Goal: Transaction & Acquisition: Obtain resource

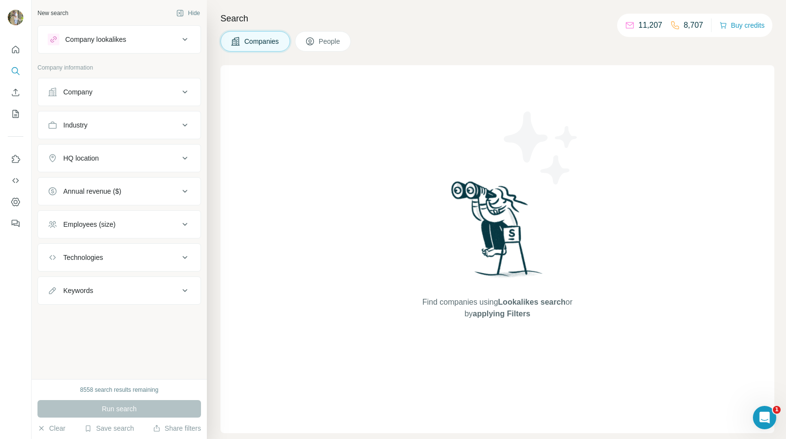
click at [186, 93] on icon at bounding box center [185, 92] width 12 height 12
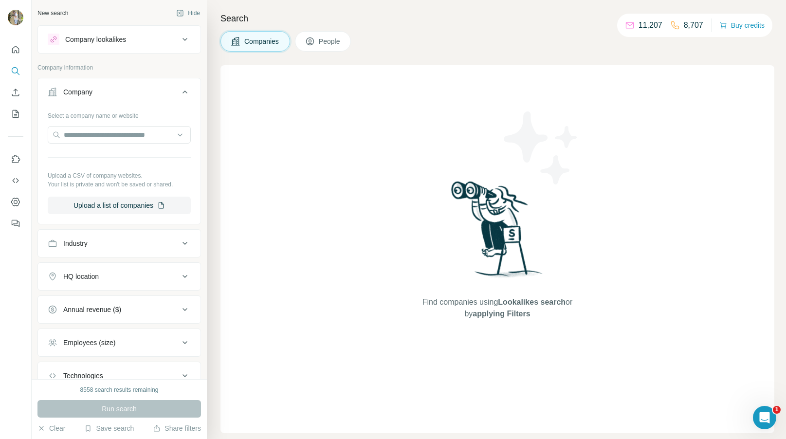
click at [186, 90] on icon at bounding box center [185, 92] width 12 height 12
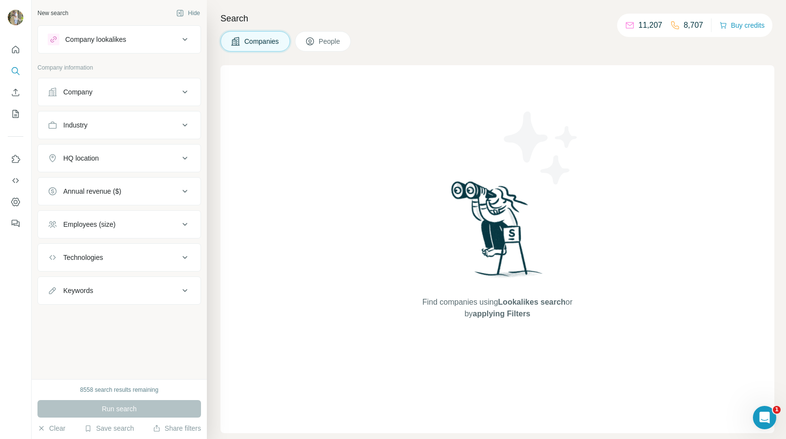
click at [185, 125] on icon at bounding box center [184, 125] width 5 height 3
click at [163, 150] on input at bounding box center [114, 149] width 120 height 11
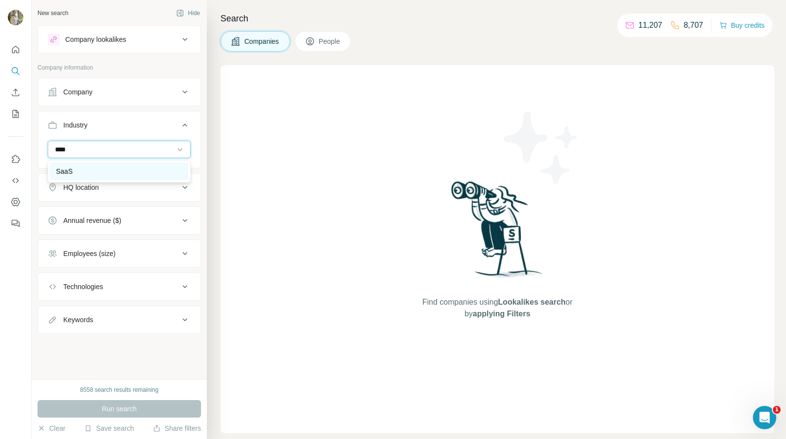
type input "****"
click at [96, 167] on div "SaaS" at bounding box center [119, 171] width 126 height 10
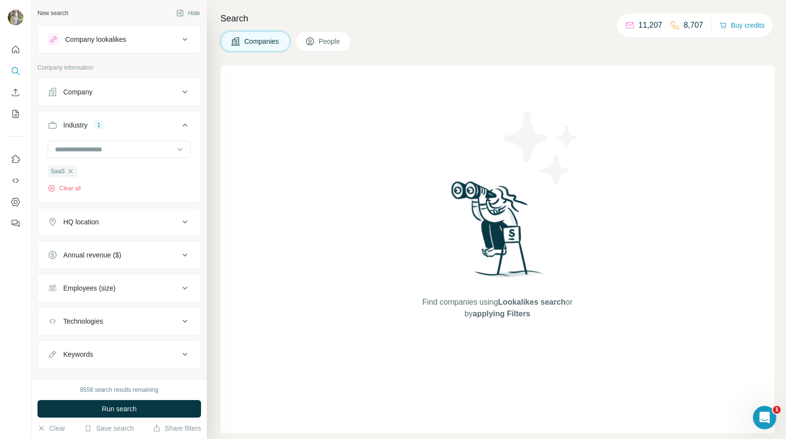
click at [189, 220] on icon at bounding box center [185, 222] width 12 height 12
click at [108, 244] on input "text" at bounding box center [119, 246] width 143 height 18
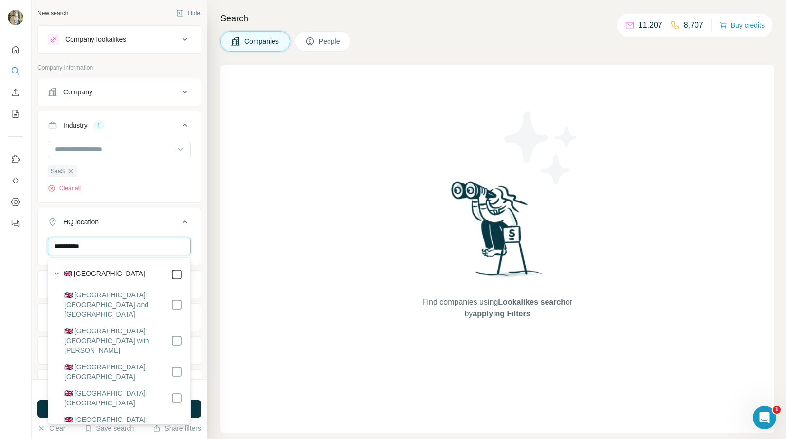
type input "**********"
click at [184, 223] on icon at bounding box center [185, 222] width 12 height 12
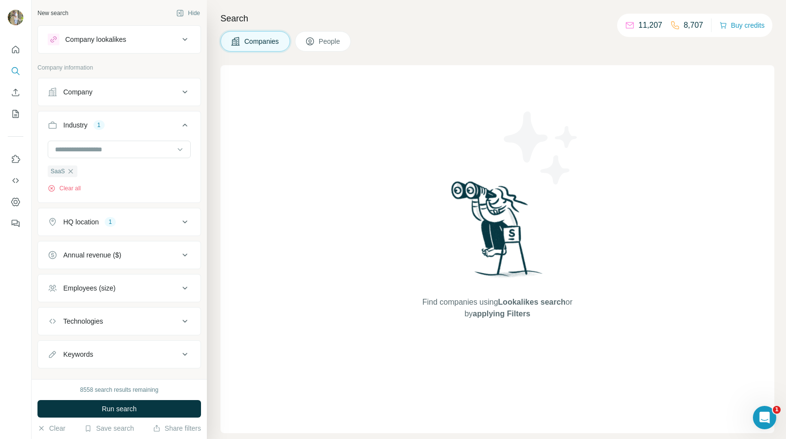
click at [188, 285] on icon at bounding box center [185, 288] width 12 height 12
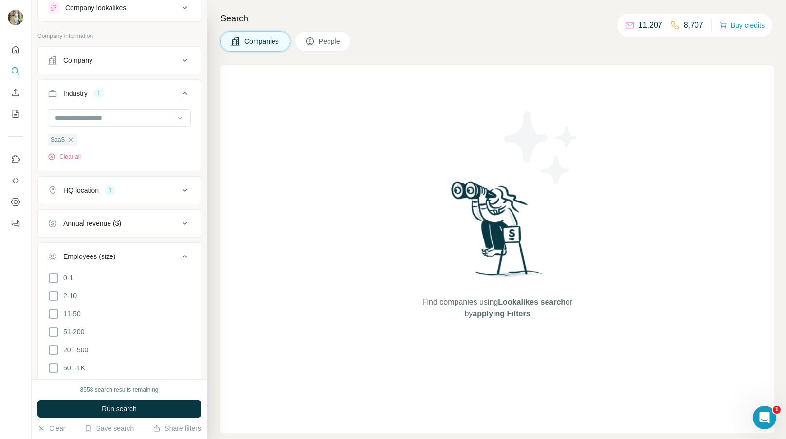
scroll to position [31, 0]
click at [75, 328] on span "51-200" at bounding box center [71, 332] width 25 height 10
click at [76, 313] on span "11-50" at bounding box center [69, 314] width 21 height 10
click at [186, 254] on icon at bounding box center [185, 257] width 12 height 12
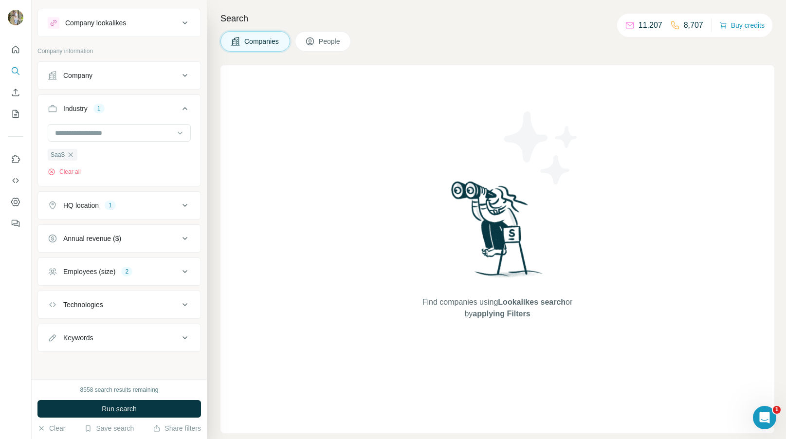
scroll to position [17, 0]
click at [184, 339] on icon at bounding box center [185, 338] width 12 height 12
click at [118, 360] on input "text" at bounding box center [110, 362] width 124 height 18
click at [125, 404] on span "Run search" at bounding box center [119, 409] width 35 height 10
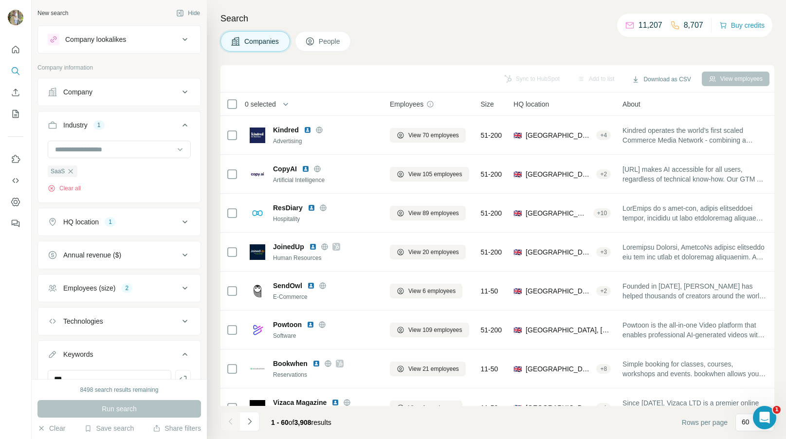
scroll to position [45, 0]
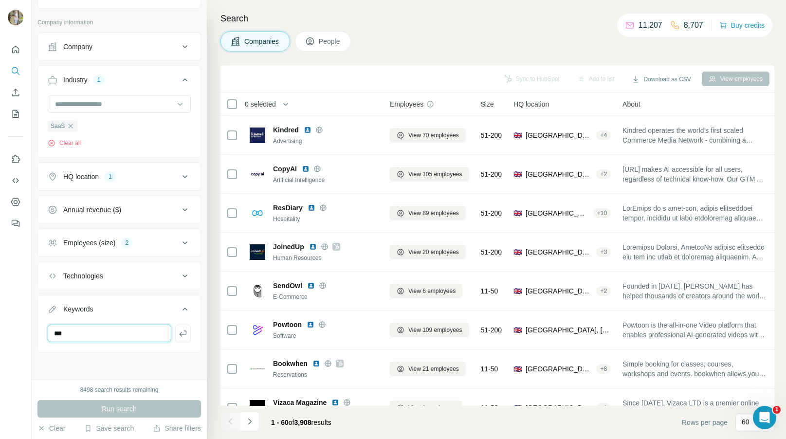
click at [115, 338] on input "***" at bounding box center [110, 333] width 124 height 18
type input "*"
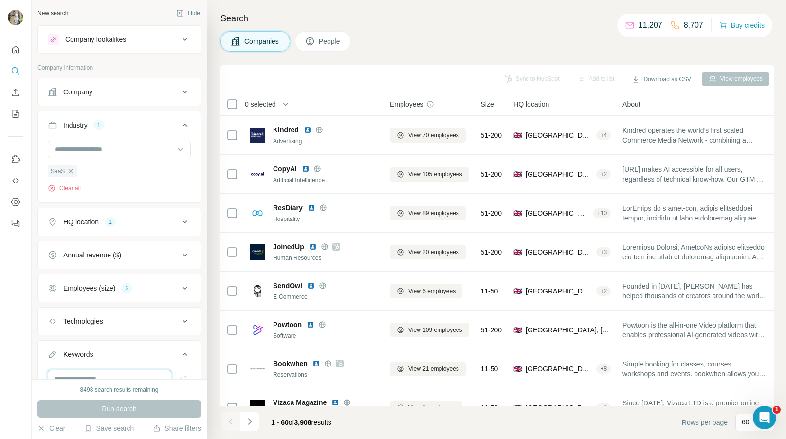
scroll to position [46, 0]
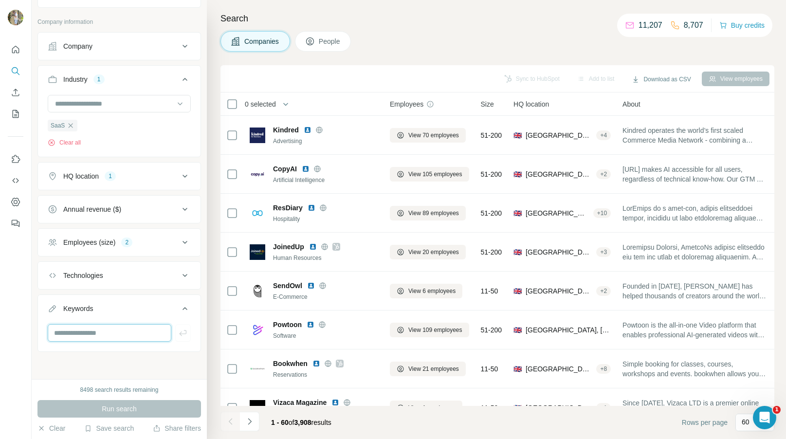
click at [133, 335] on input "text" at bounding box center [110, 333] width 124 height 18
click at [131, 412] on div "Run search" at bounding box center [118, 409] width 163 height 18
click at [89, 338] on input "text" at bounding box center [110, 333] width 124 height 18
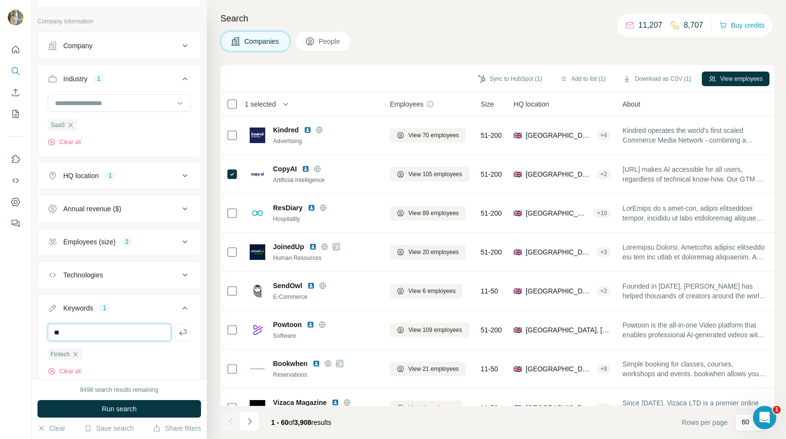
type input "*"
type input "**********"
click at [160, 407] on button "Run search" at bounding box center [118, 409] width 163 height 18
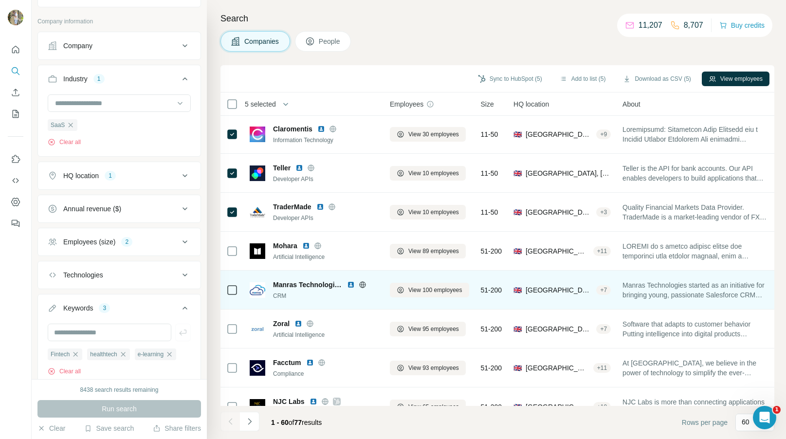
scroll to position [284, 0]
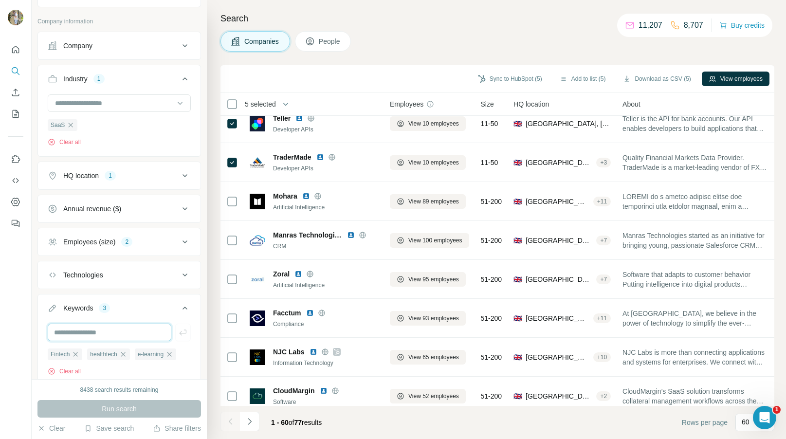
click at [80, 329] on input "text" at bounding box center [110, 333] width 124 height 18
type input "********"
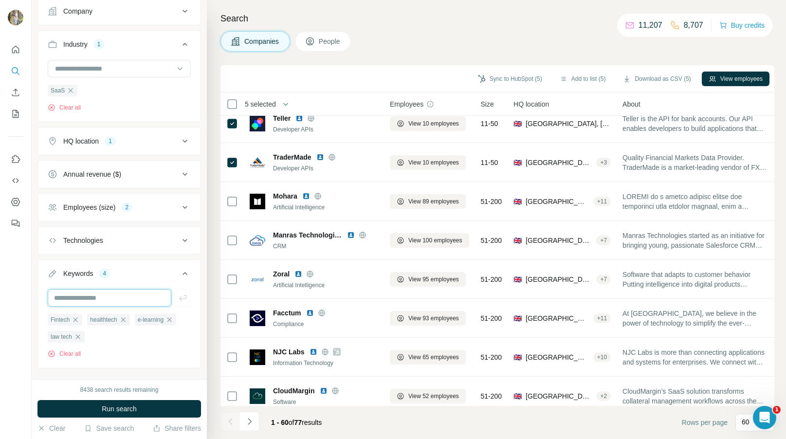
scroll to position [99, 0]
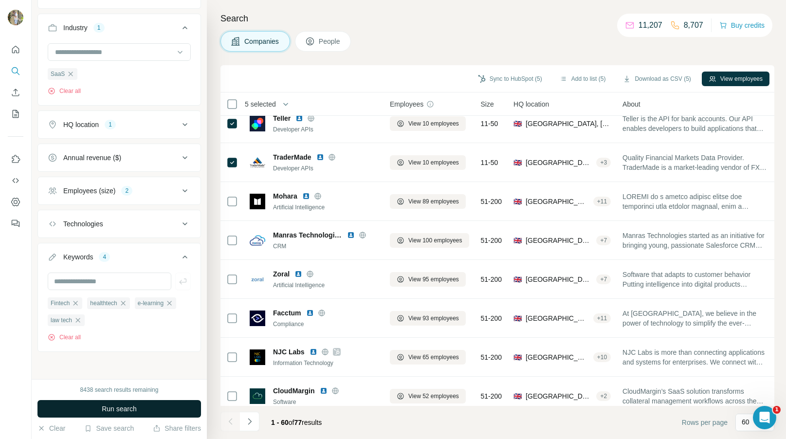
click at [141, 408] on button "Run search" at bounding box center [118, 409] width 163 height 18
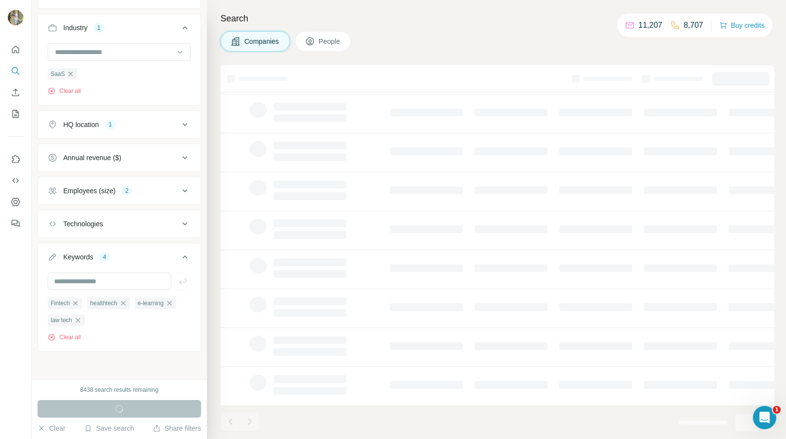
click at [188, 224] on icon at bounding box center [185, 224] width 12 height 12
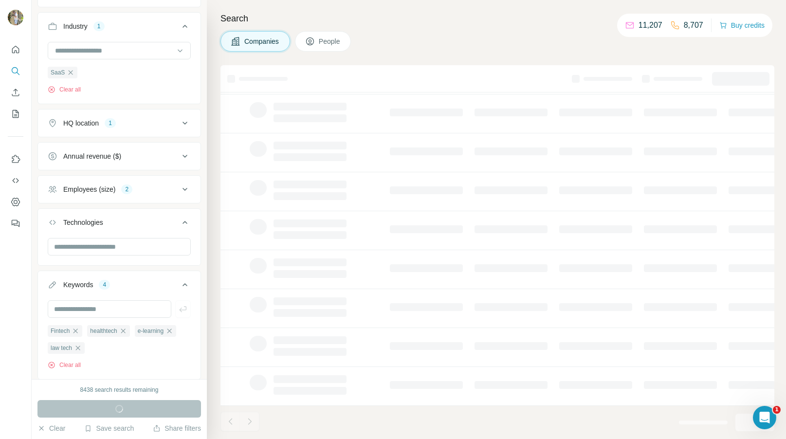
click at [188, 224] on icon at bounding box center [185, 222] width 12 height 12
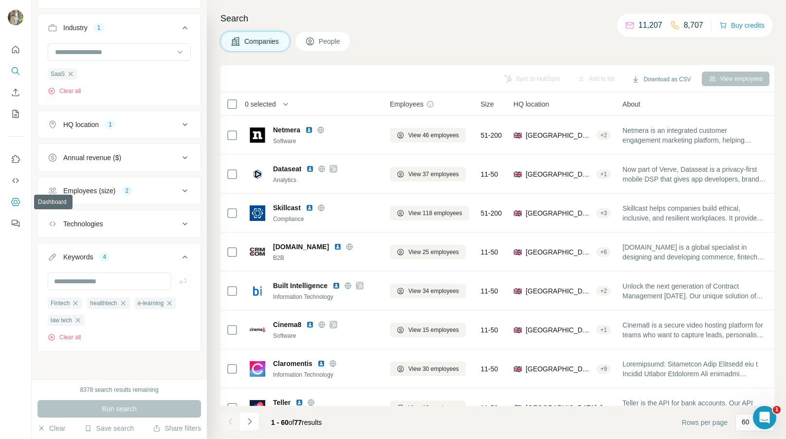
click at [15, 205] on icon "Dashboard" at bounding box center [15, 202] width 9 height 8
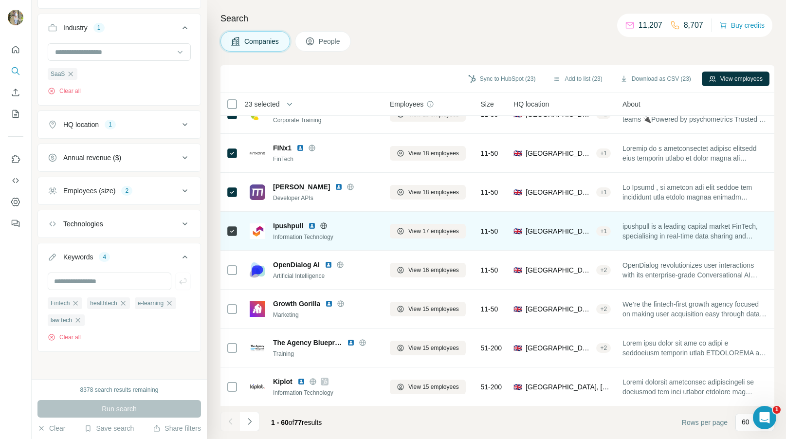
scroll to position [1234, 0]
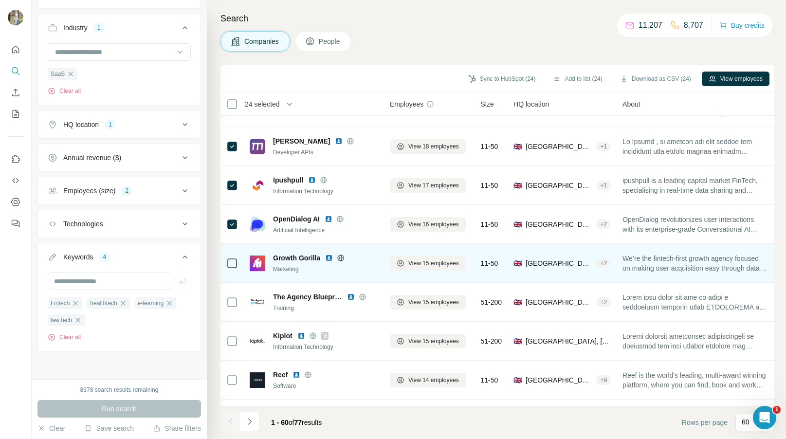
click at [232, 269] on div at bounding box center [232, 263] width 12 height 27
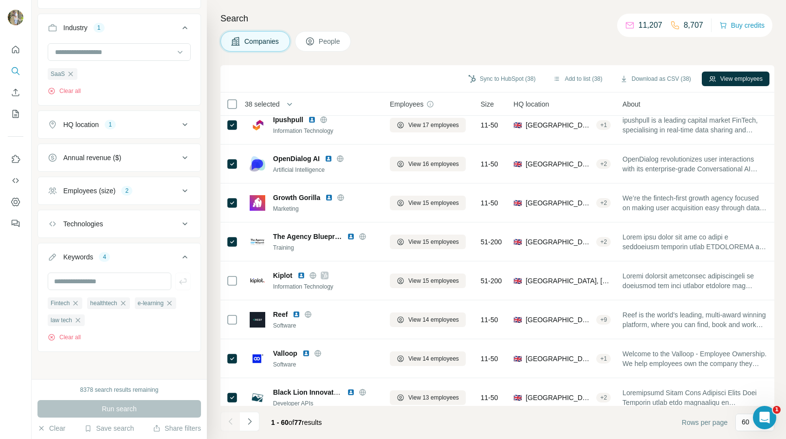
scroll to position [830, 0]
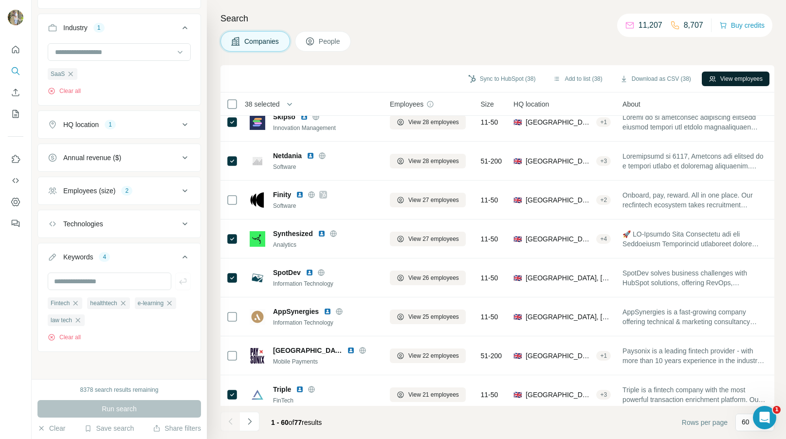
click at [738, 83] on button "View employees" at bounding box center [735, 79] width 68 height 15
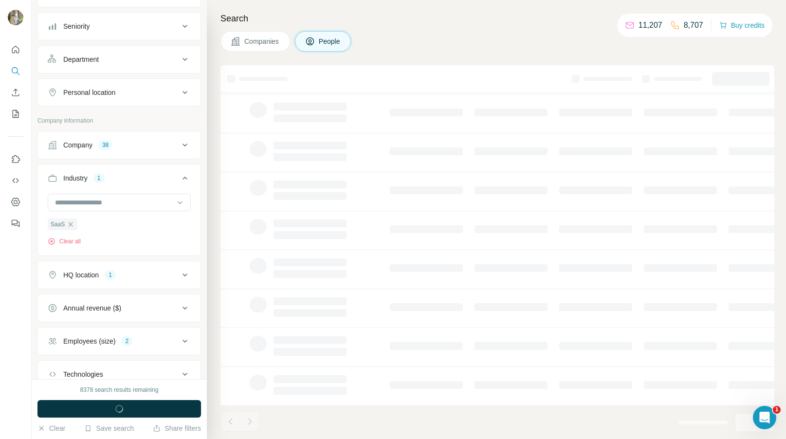
scroll to position [99, 0]
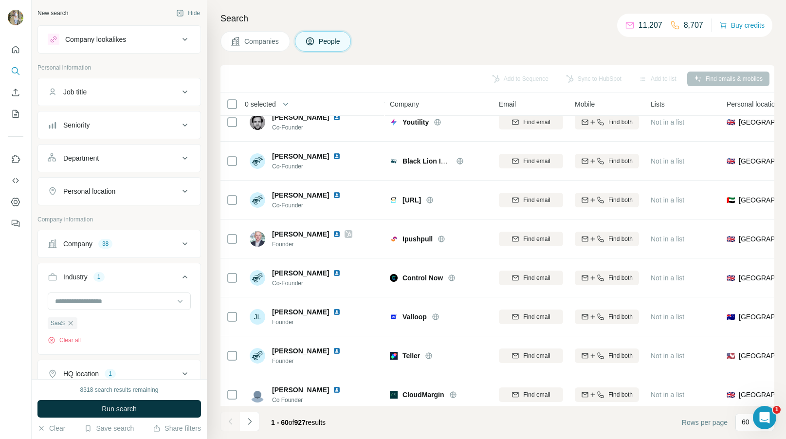
click at [168, 188] on div "Personal location" at bounding box center [113, 191] width 131 height 10
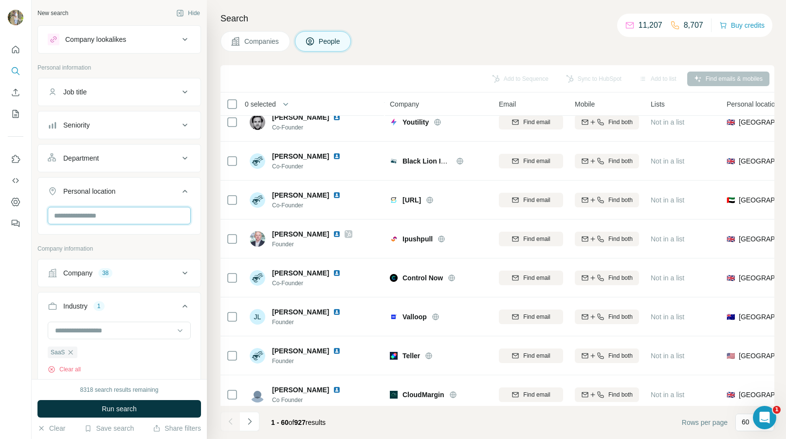
click at [126, 221] on input "text" at bounding box center [119, 216] width 143 height 18
type input "******"
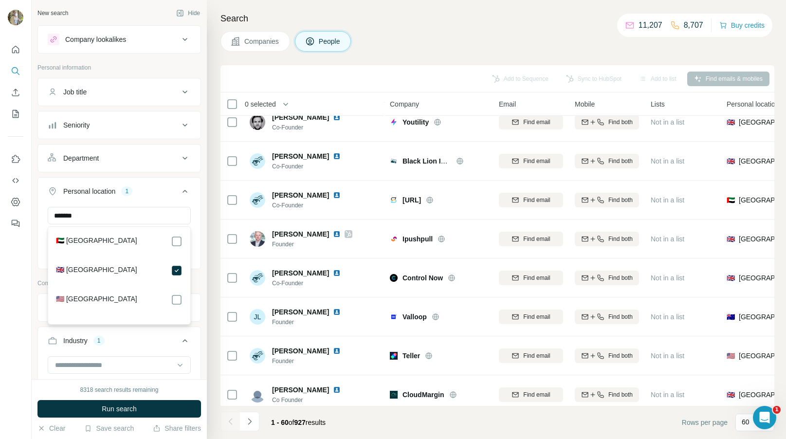
click at [185, 93] on icon at bounding box center [185, 92] width 12 height 12
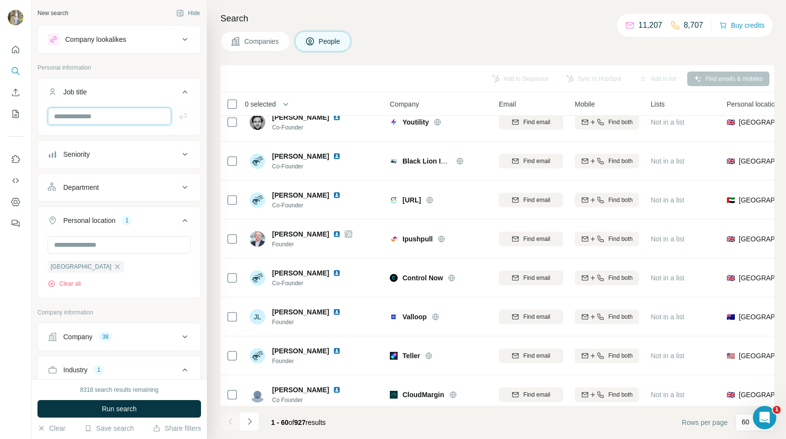
click at [137, 118] on input "text" at bounding box center [110, 117] width 124 height 18
type input "***"
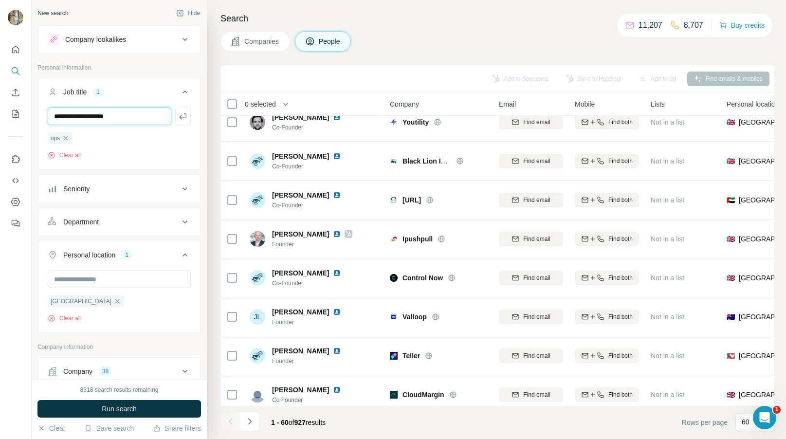
type input "**********"
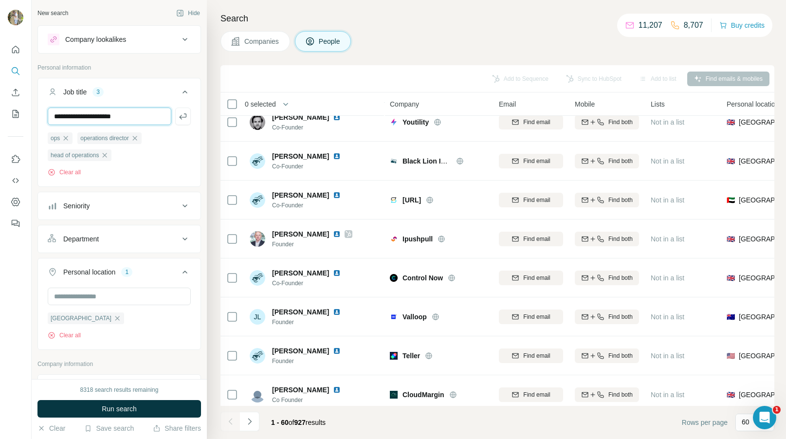
type input "**********"
type input "***"
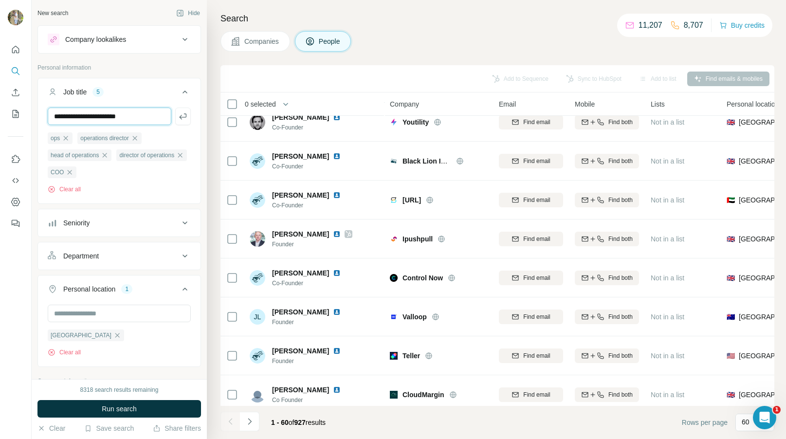
type input "**********"
click at [66, 138] on icon "button" at bounding box center [66, 138] width 4 height 4
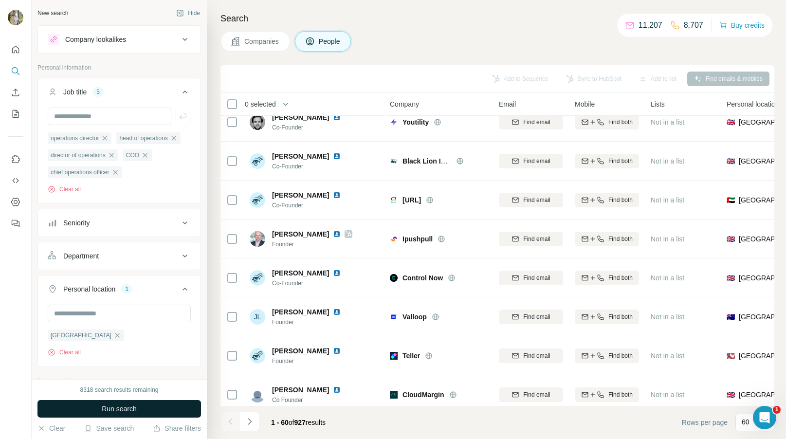
click at [129, 402] on button "Run search" at bounding box center [118, 409] width 163 height 18
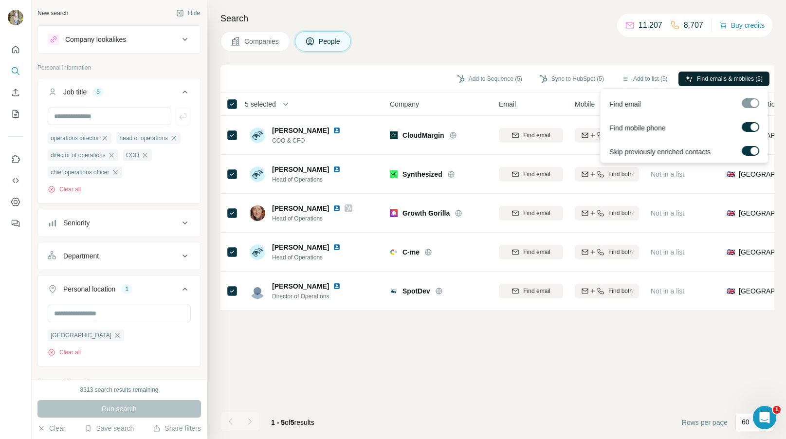
click at [723, 75] on span "Find emails & mobiles (5)" at bounding box center [730, 78] width 66 height 9
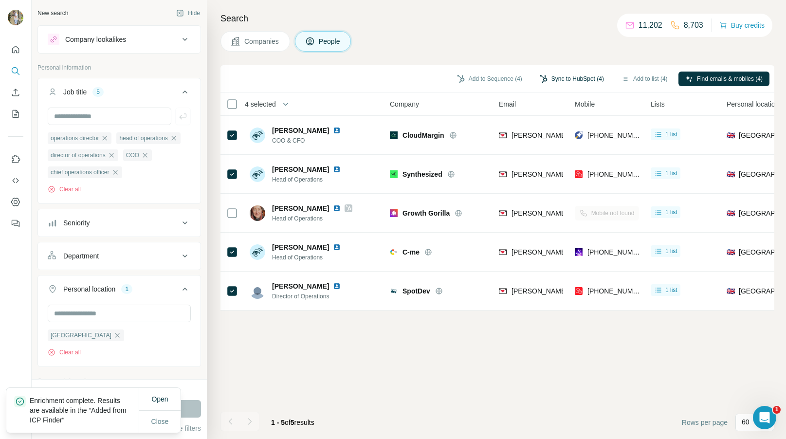
click at [570, 78] on button "Sync to HubSpot (4)" at bounding box center [572, 79] width 78 height 15
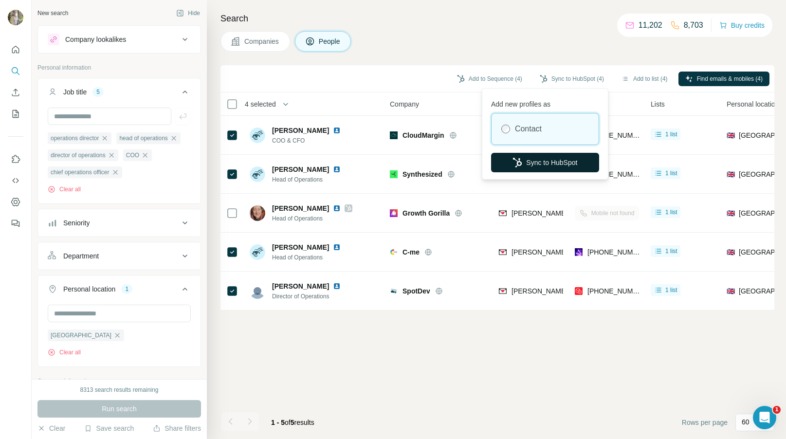
click at [548, 156] on button "Sync to HubSpot" at bounding box center [545, 162] width 108 height 19
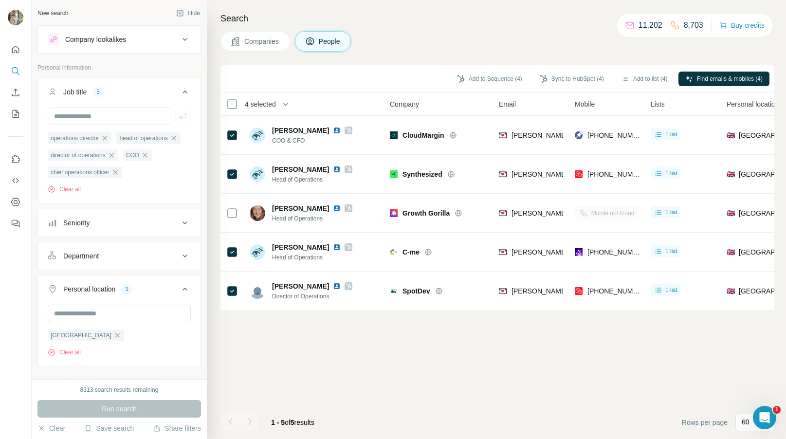
click at [144, 37] on div "Company lookalikes" at bounding box center [113, 40] width 131 height 12
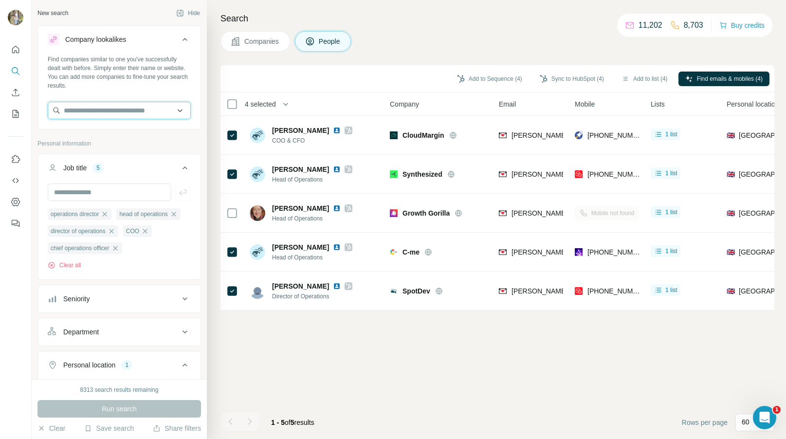
click at [101, 116] on input "text" at bounding box center [119, 111] width 143 height 18
click at [12, 49] on icon "Quick start" at bounding box center [15, 49] width 7 height 7
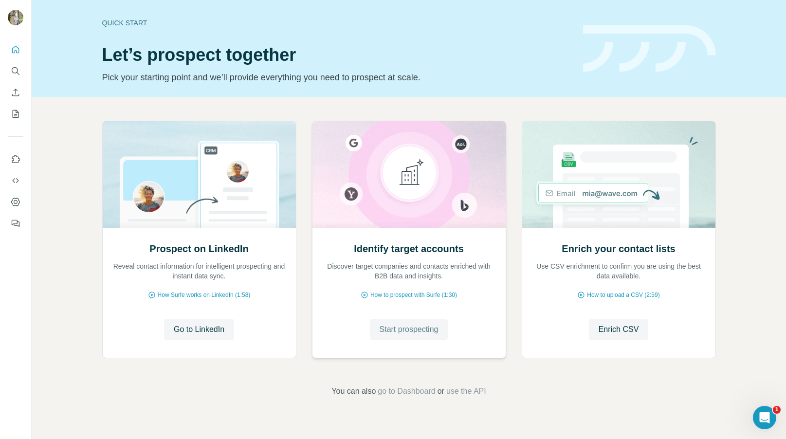
click at [415, 334] on span "Start prospecting" at bounding box center [408, 330] width 59 height 12
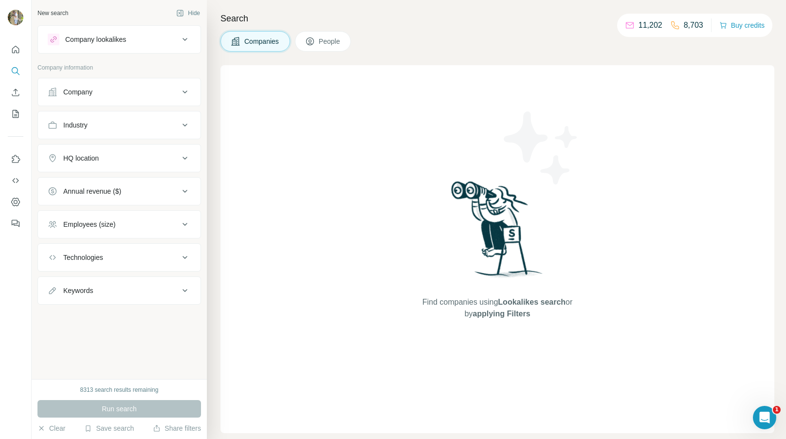
click at [196, 47] on button "Company lookalikes" at bounding box center [119, 39] width 162 height 23
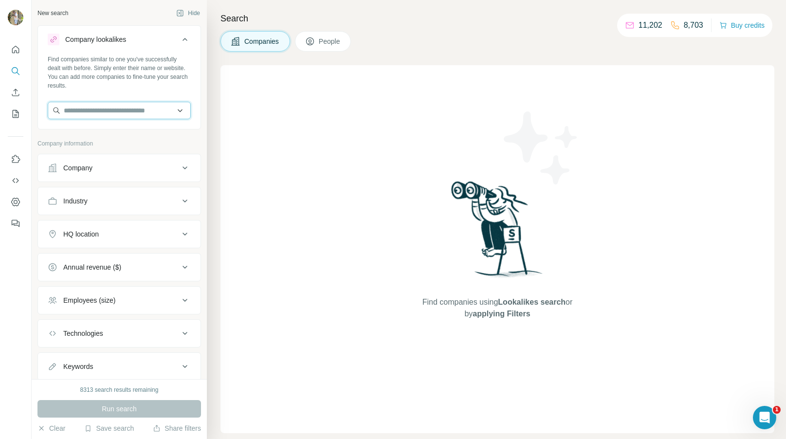
click at [143, 107] on input "text" at bounding box center [119, 111] width 143 height 18
type input "*"
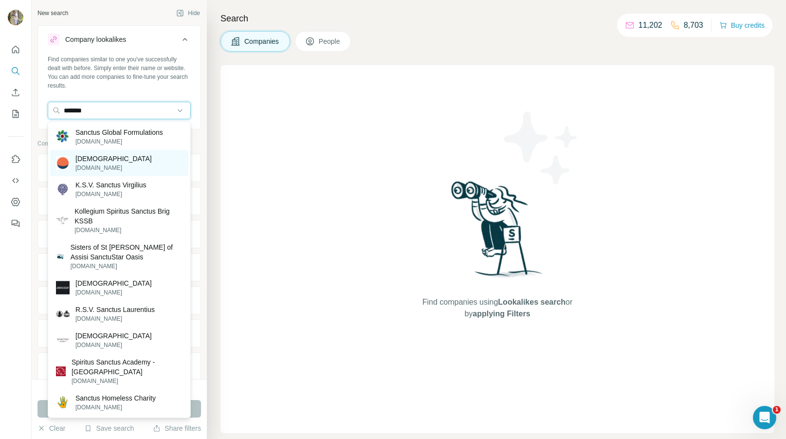
type input "*******"
click at [127, 163] on div "Sanctus sanctus.io" at bounding box center [119, 163] width 138 height 26
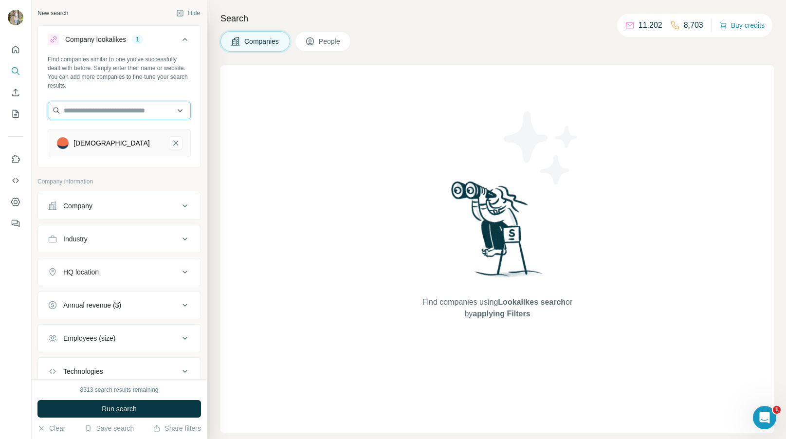
click at [162, 115] on input "text" at bounding box center [119, 111] width 143 height 18
type input "*"
type input "**********"
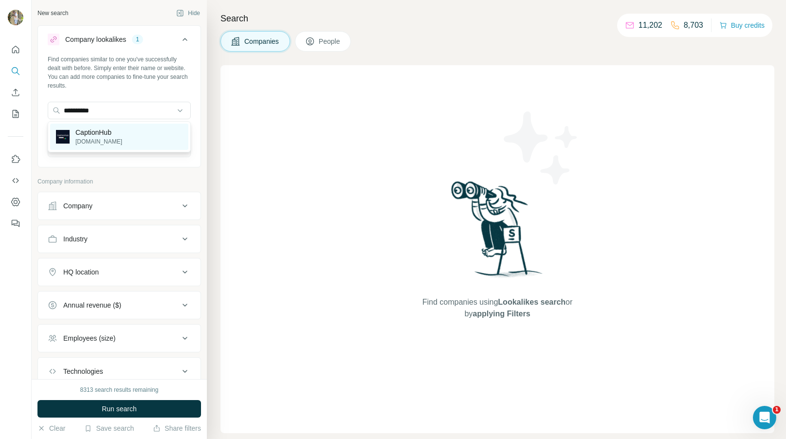
click at [144, 143] on div "CaptionHub captionhub.com" at bounding box center [119, 137] width 138 height 26
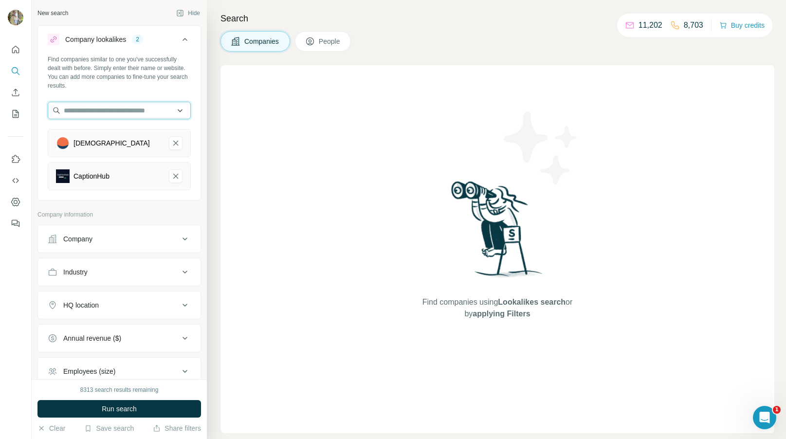
click at [143, 108] on input "text" at bounding box center [119, 111] width 143 height 18
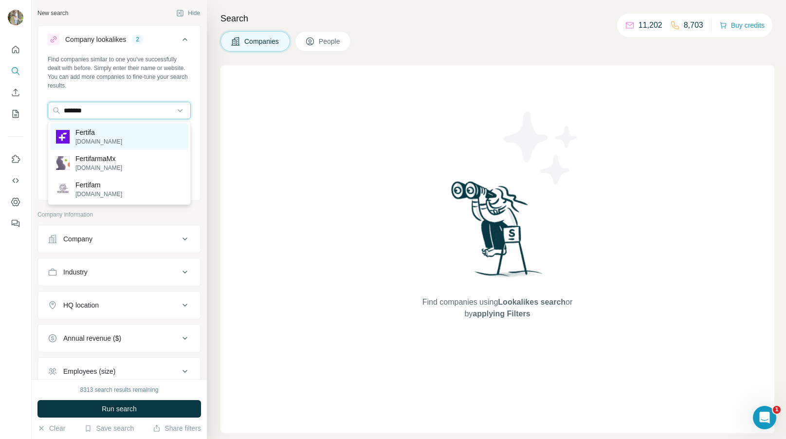
type input "*******"
click at [120, 140] on div "Fertifa fertifa.com" at bounding box center [119, 137] width 138 height 26
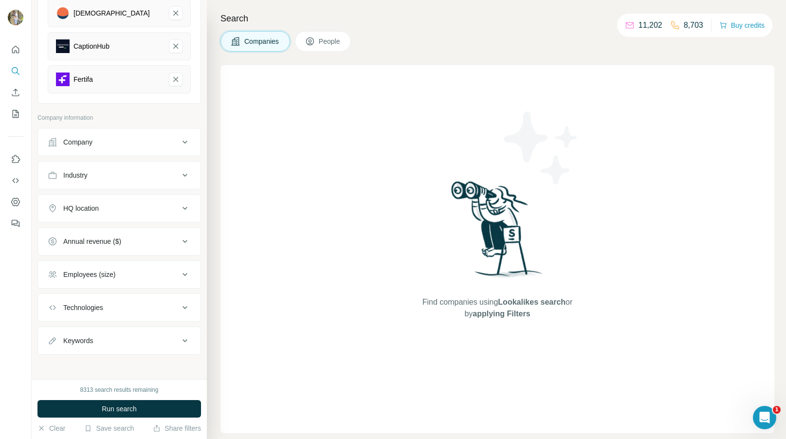
scroll to position [133, 0]
click at [184, 209] on icon at bounding box center [185, 205] width 12 height 12
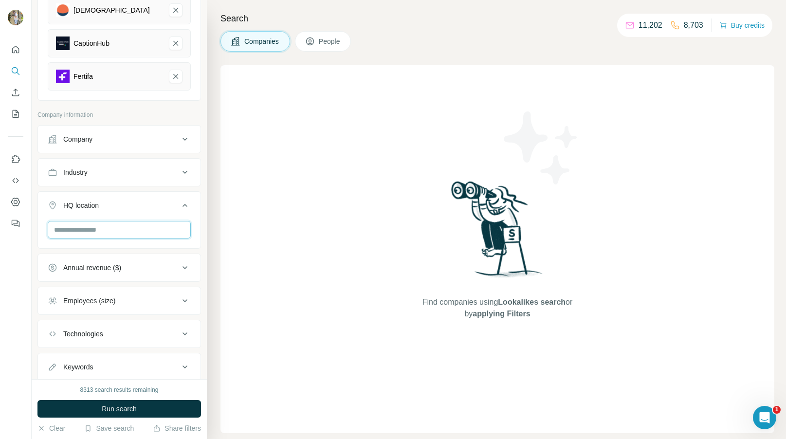
click at [113, 231] on input "text" at bounding box center [119, 230] width 143 height 18
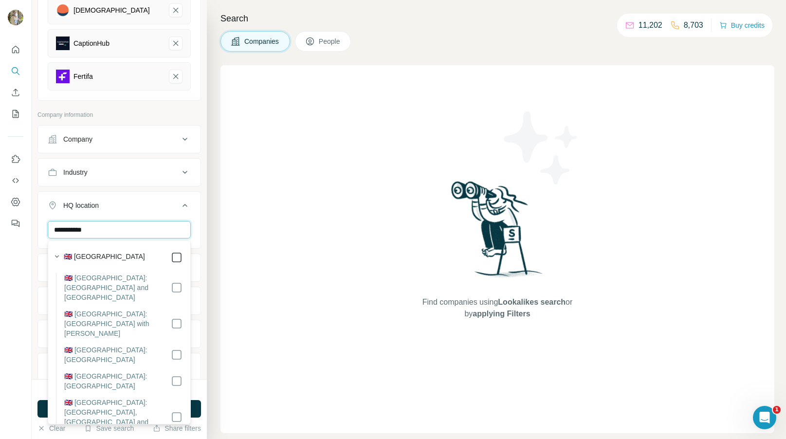
type input "**********"
click at [187, 206] on icon at bounding box center [185, 205] width 12 height 12
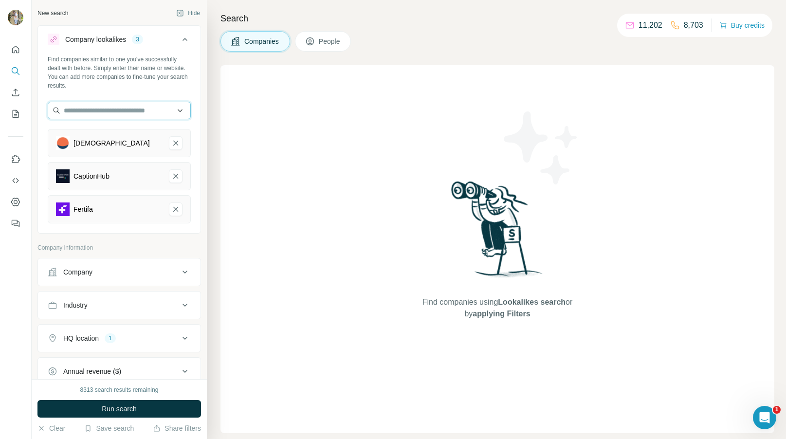
click at [83, 113] on input "text" at bounding box center [119, 111] width 143 height 18
type input "*"
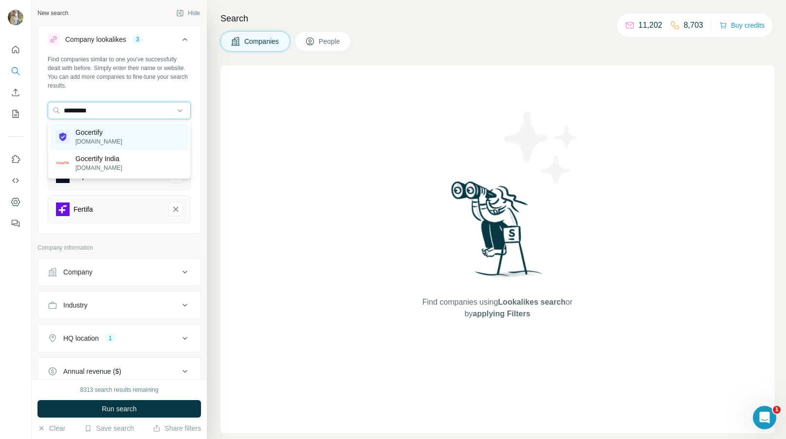
type input "*********"
click at [134, 137] on div "Gocertify [DOMAIN_NAME]" at bounding box center [119, 137] width 138 height 26
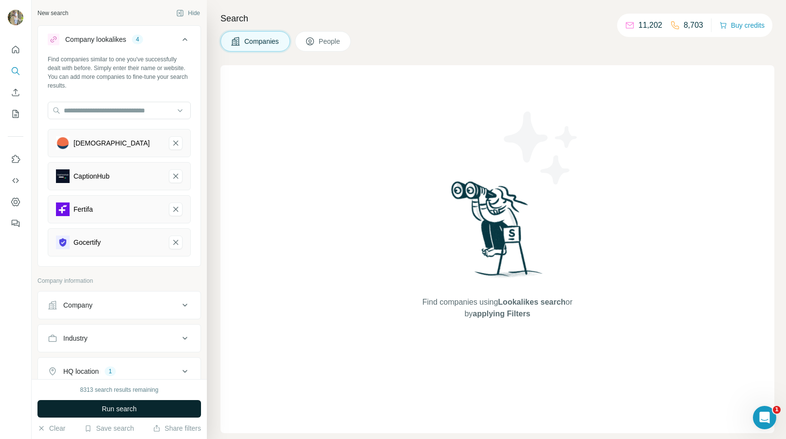
click at [124, 413] on button "Run search" at bounding box center [118, 409] width 163 height 18
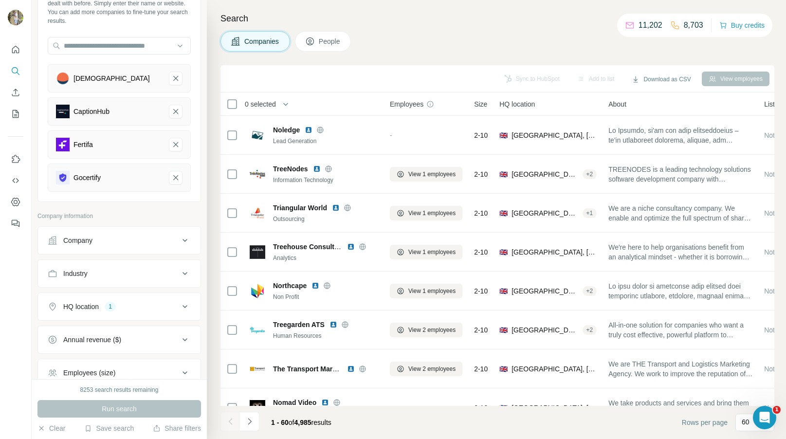
scroll to position [76, 0]
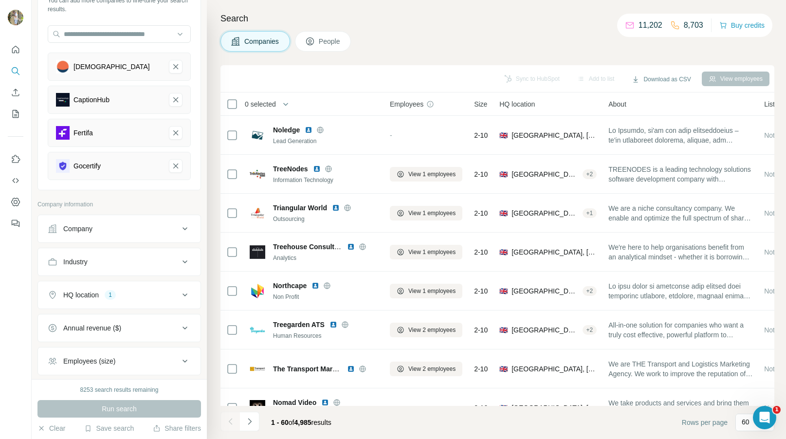
click at [181, 263] on icon at bounding box center [185, 262] width 12 height 12
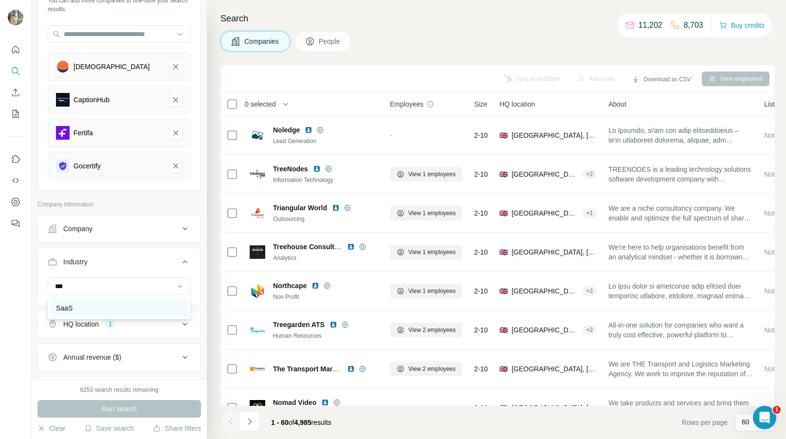
type input "***"
click at [87, 309] on div "SaaS" at bounding box center [119, 308] width 126 height 10
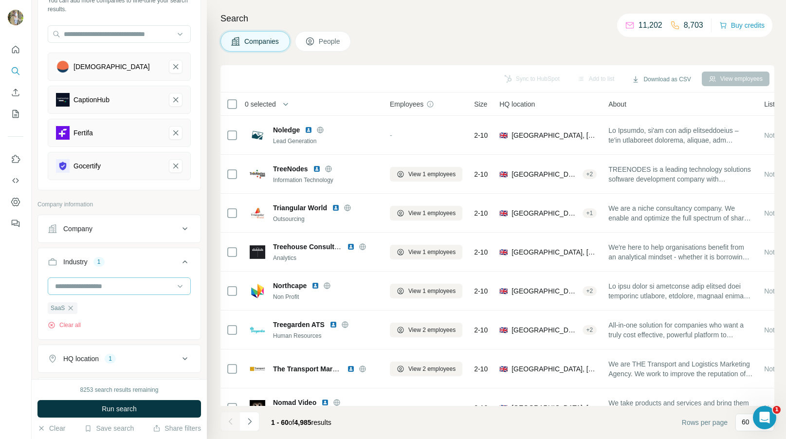
click at [84, 285] on input at bounding box center [114, 286] width 120 height 11
type input "*"
type input "********"
click at [91, 360] on div "Software" at bounding box center [119, 361] width 126 height 10
click at [150, 408] on button "Run search" at bounding box center [118, 409] width 163 height 18
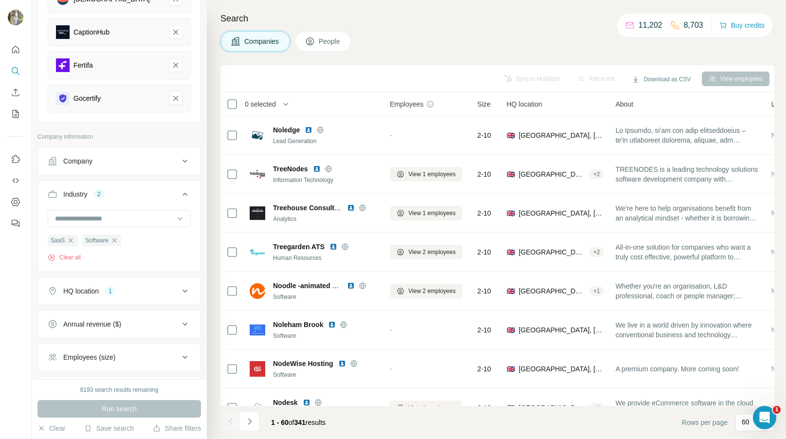
scroll to position [230, 0]
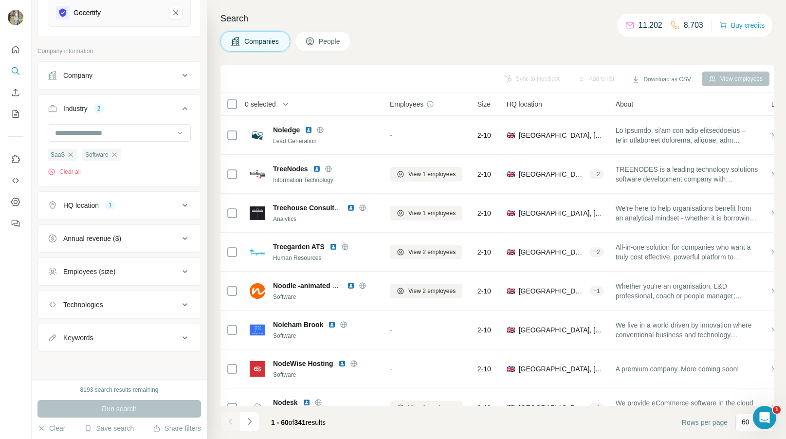
click at [180, 272] on icon at bounding box center [185, 272] width 12 height 12
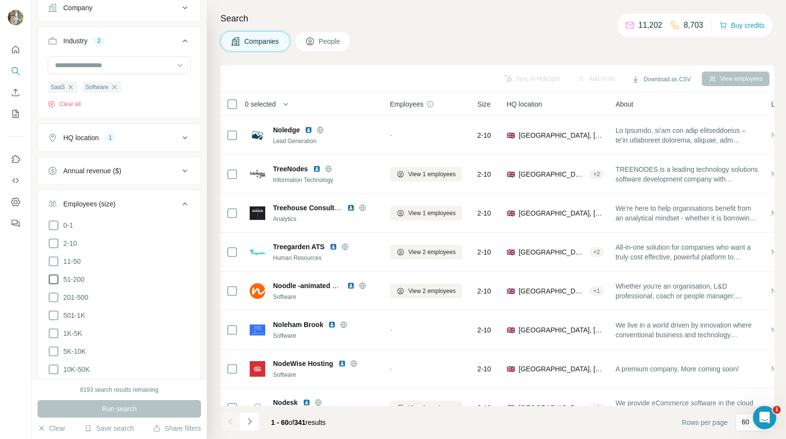
scroll to position [300, 0]
click at [54, 270] on icon at bounding box center [54, 276] width 12 height 12
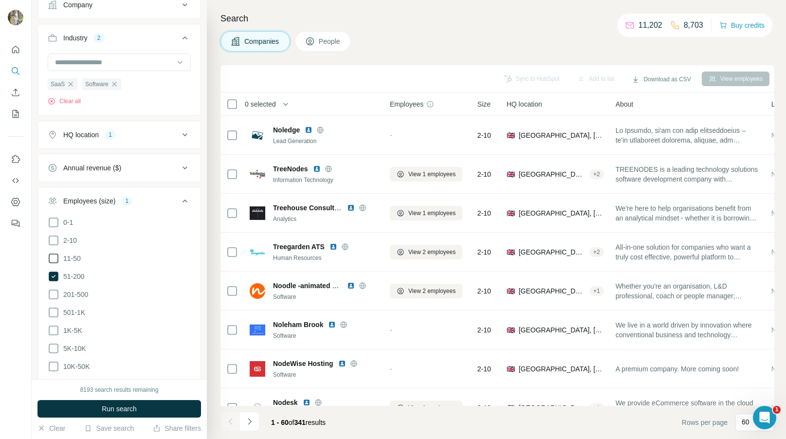
click at [54, 257] on icon at bounding box center [54, 258] width 12 height 12
click at [51, 291] on icon at bounding box center [54, 294] width 12 height 12
click at [122, 409] on span "Run search" at bounding box center [119, 409] width 35 height 10
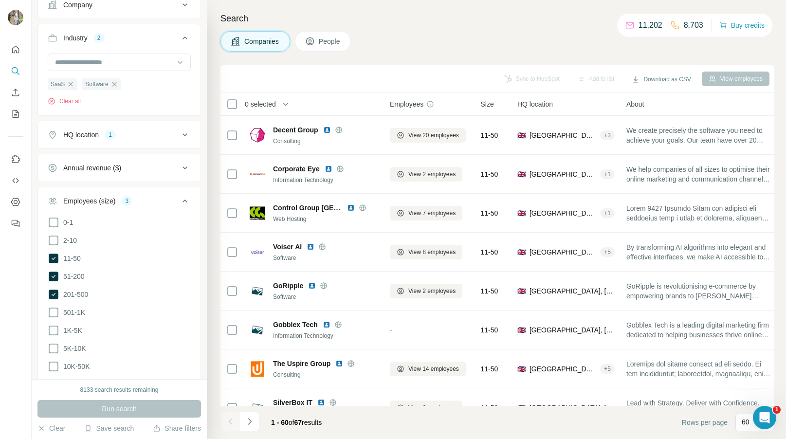
click at [251, 105] on span "0 selected" at bounding box center [260, 104] width 31 height 10
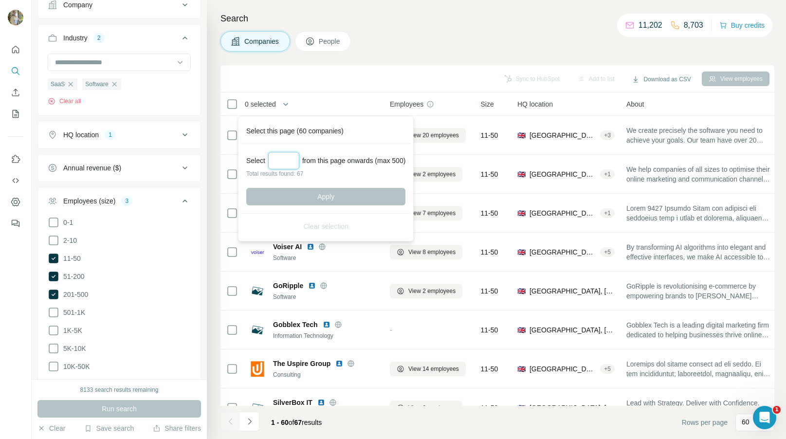
click at [276, 152] on input "Select a number (up to 500)" at bounding box center [283, 161] width 31 height 18
click at [276, 155] on input "Select a number (up to 500)" at bounding box center [283, 161] width 31 height 18
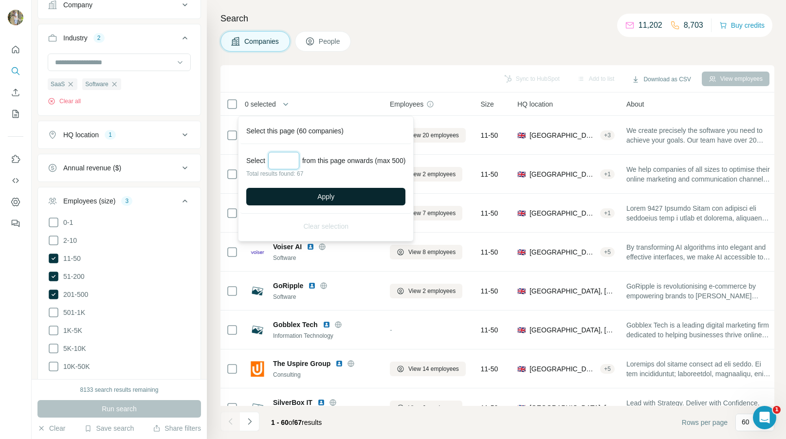
type input "**"
click at [309, 197] on button "Apply" at bounding box center [325, 197] width 159 height 18
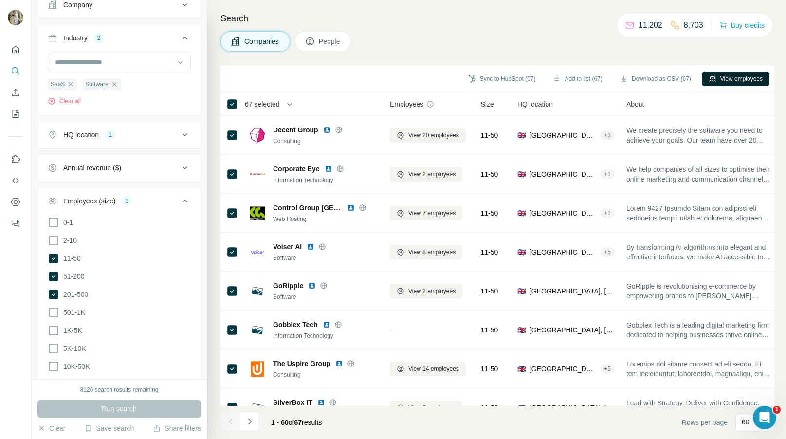
click at [745, 83] on button "View employees" at bounding box center [735, 79] width 68 height 15
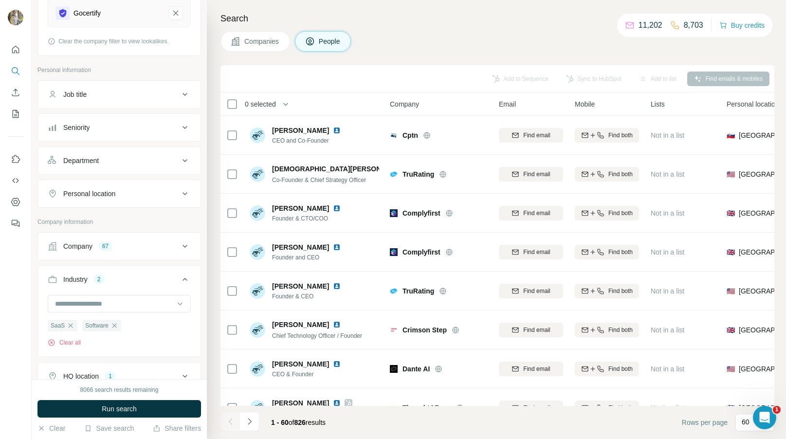
scroll to position [185, 0]
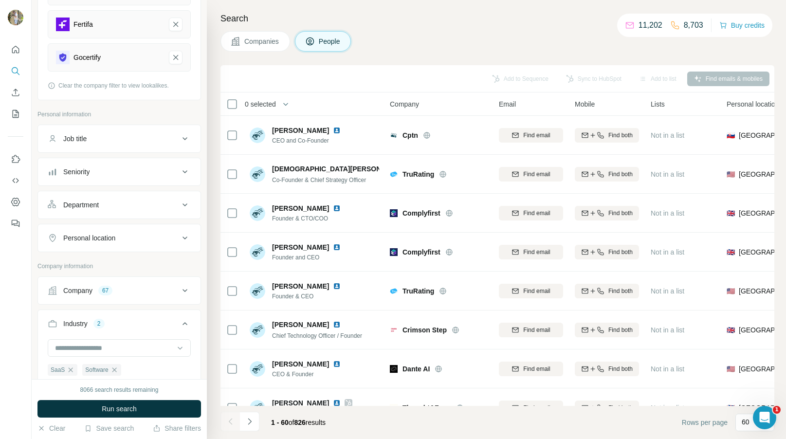
click at [187, 140] on icon at bounding box center [185, 139] width 12 height 12
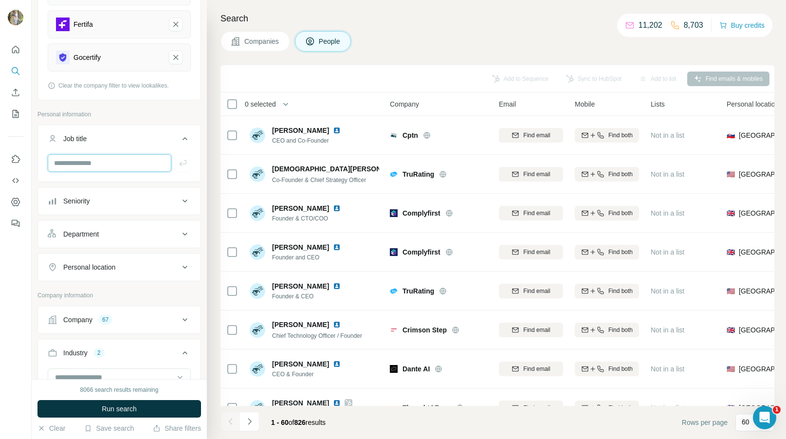
click at [88, 164] on input "text" at bounding box center [110, 163] width 124 height 18
type input "**********"
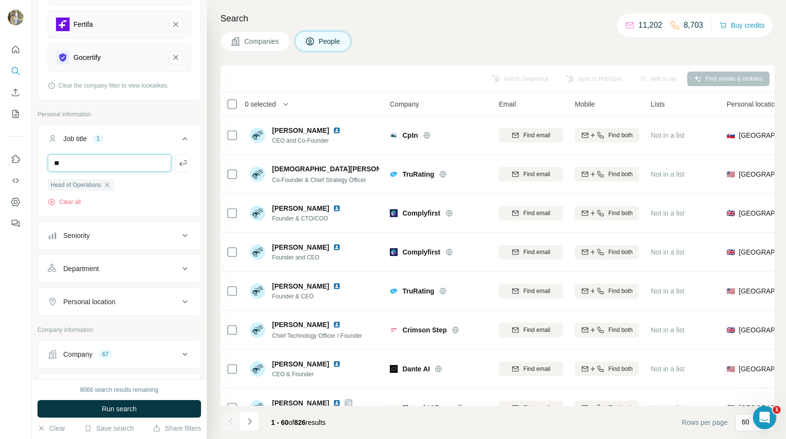
type input "*"
type input "**********"
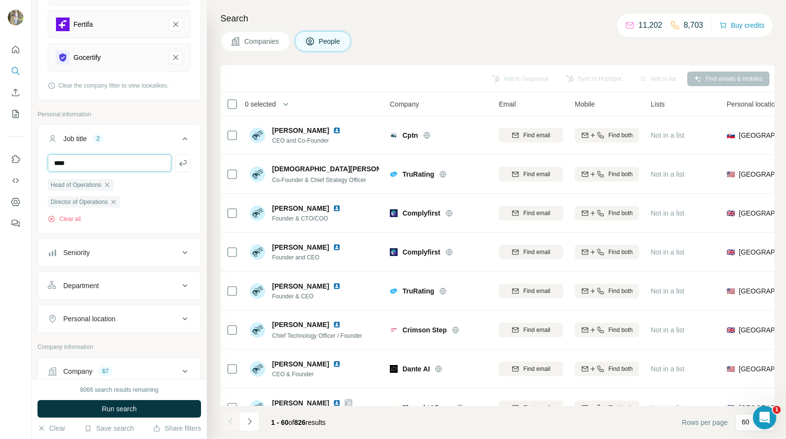
type input "***"
type input "**********"
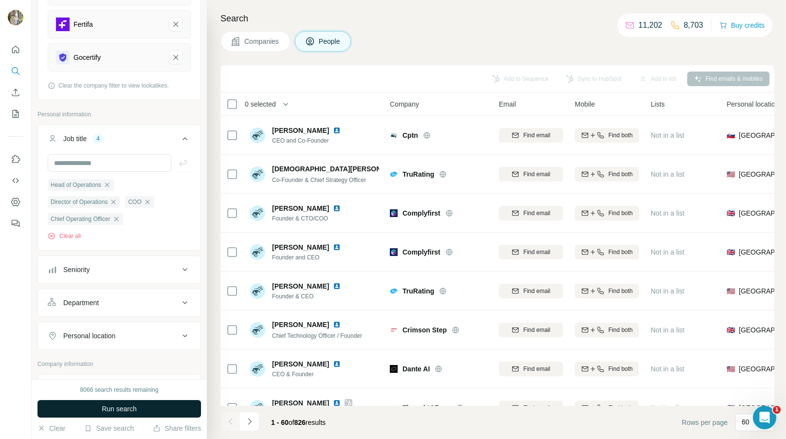
click at [105, 407] on span "Run search" at bounding box center [119, 409] width 35 height 10
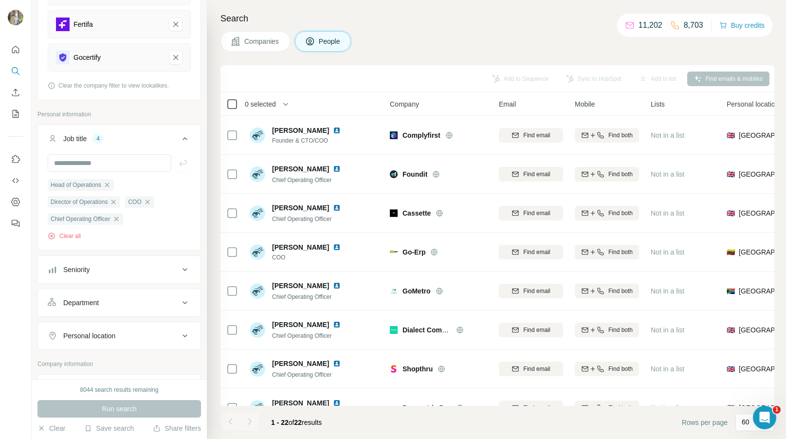
click at [226, 105] on icon at bounding box center [232, 104] width 12 height 12
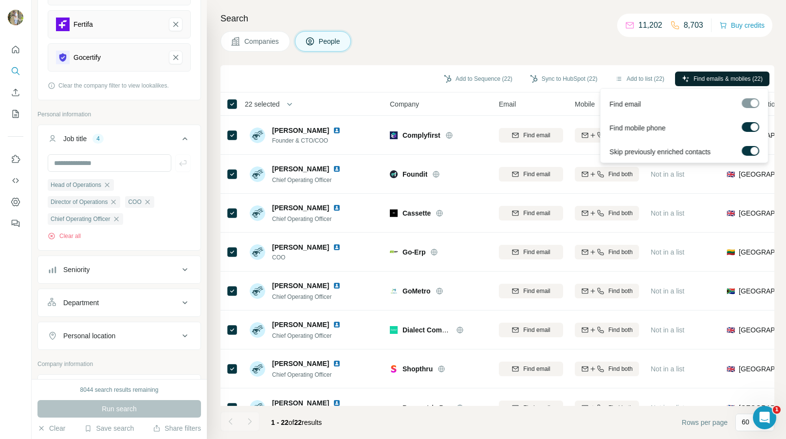
click at [719, 82] on span "Find emails & mobiles (22)" at bounding box center [727, 78] width 69 height 9
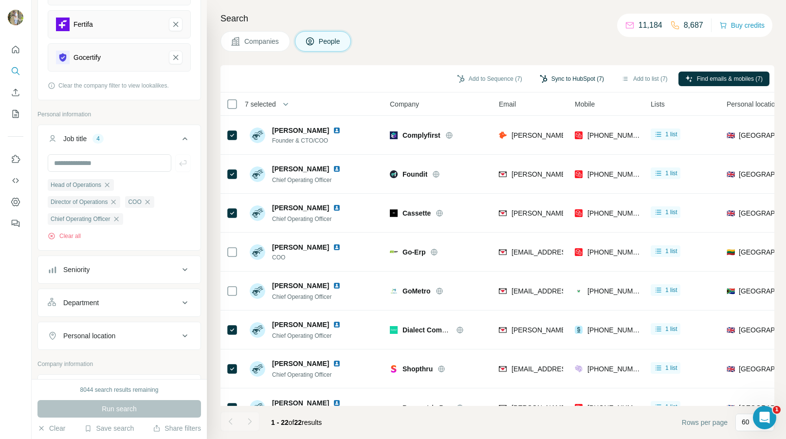
click at [582, 77] on button "Sync to HubSpot (7)" at bounding box center [572, 79] width 78 height 15
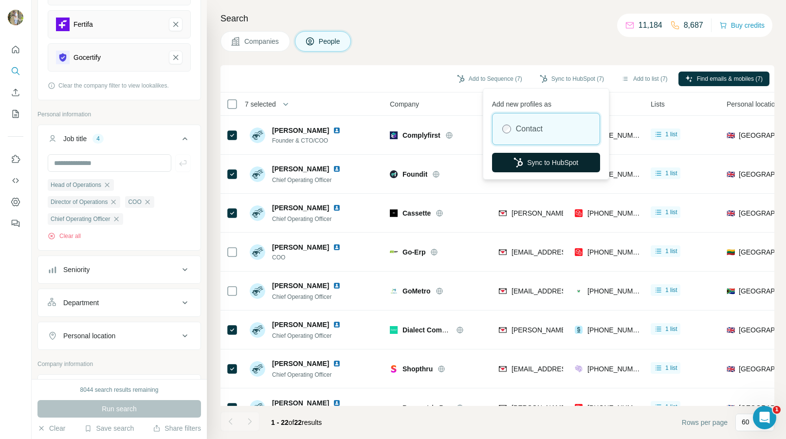
click at [550, 161] on button "Sync to HubSpot" at bounding box center [546, 162] width 108 height 19
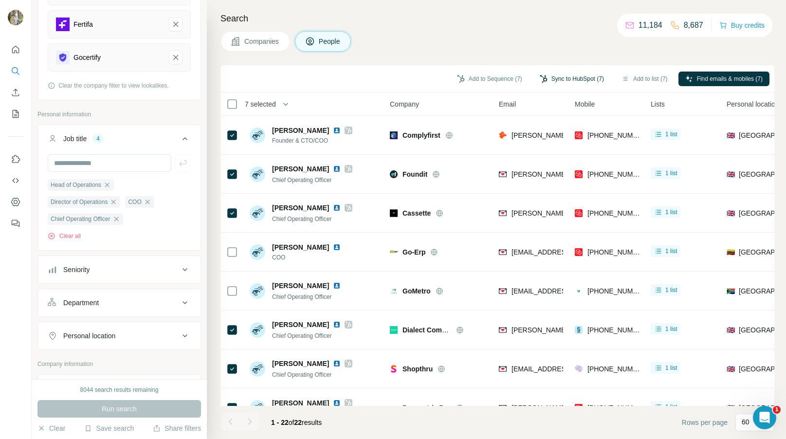
click at [557, 78] on button "Sync to HubSpot (7)" at bounding box center [572, 79] width 78 height 15
click at [421, 72] on div "Add to Sequence (7) Sync to HubSpot (7) Add to list (7) Find emails & mobiles (…" at bounding box center [497, 78] width 544 height 17
click at [17, 51] on icon "Quick start" at bounding box center [16, 50] width 10 height 10
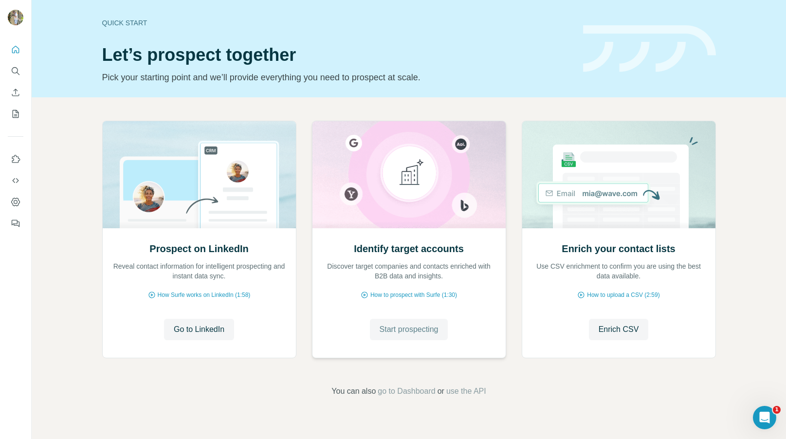
click at [389, 333] on span "Start prospecting" at bounding box center [408, 330] width 59 height 12
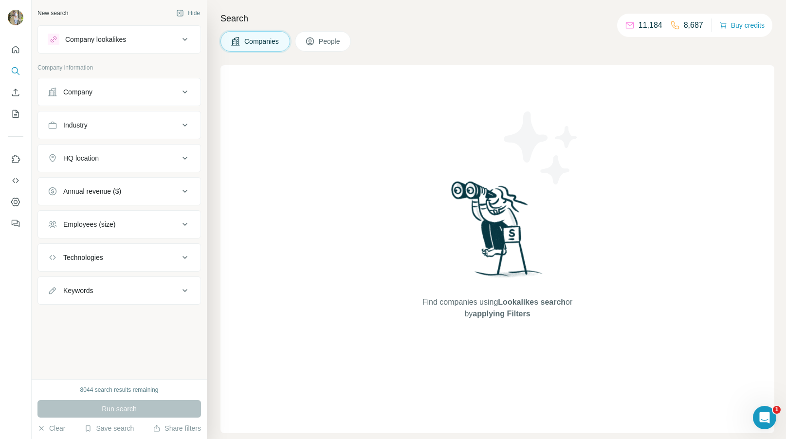
click at [167, 91] on div "Company" at bounding box center [113, 92] width 131 height 10
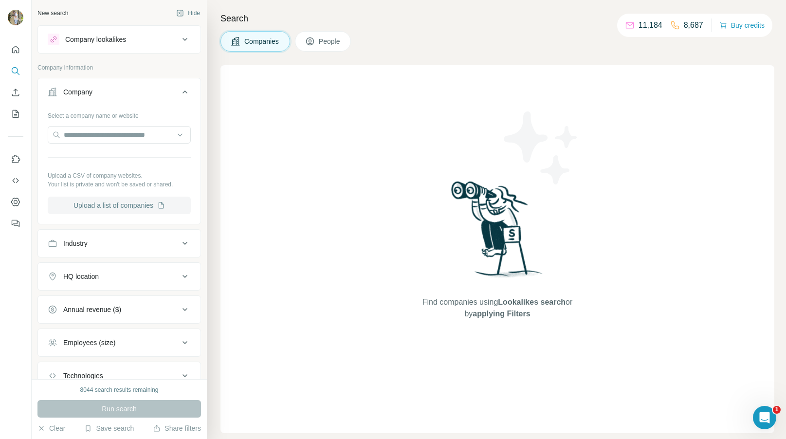
click at [114, 209] on button "Upload a list of companies" at bounding box center [119, 206] width 143 height 18
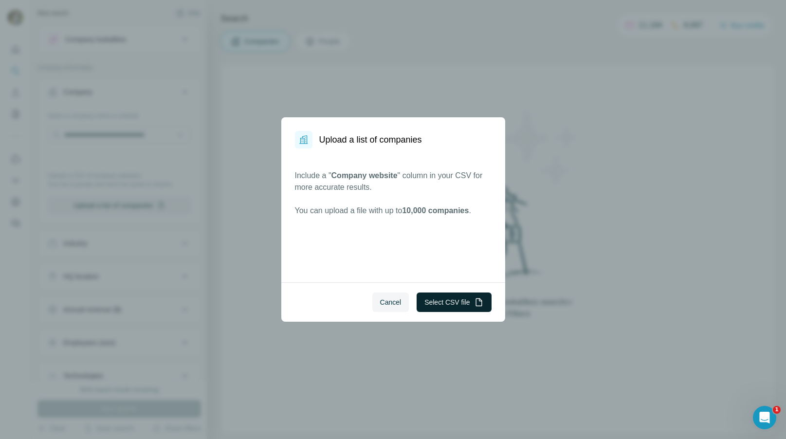
click at [446, 303] on button "Select CSV file" at bounding box center [453, 301] width 74 height 19
click at [416, 301] on button "Select CSV file" at bounding box center [453, 301] width 74 height 19
click at [390, 301] on span "Cancel" at bounding box center [390, 302] width 21 height 10
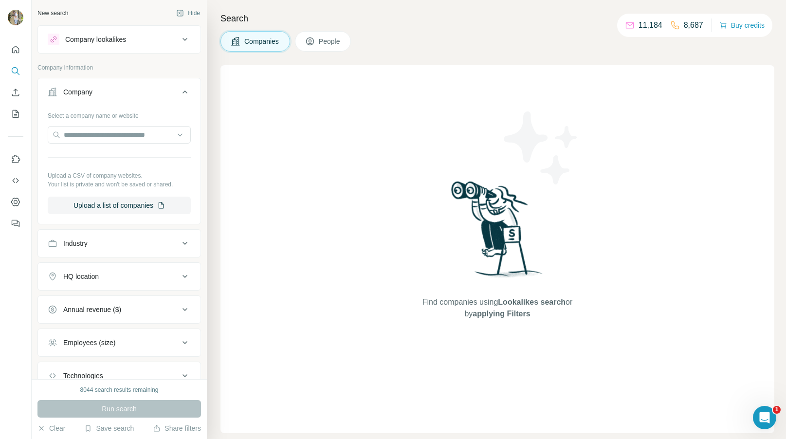
click at [338, 39] on span "People" at bounding box center [330, 41] width 22 height 10
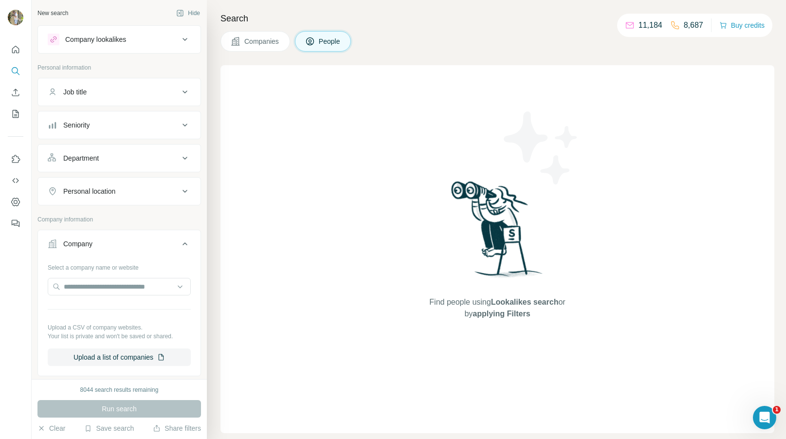
click at [115, 91] on div "Job title" at bounding box center [113, 92] width 131 height 10
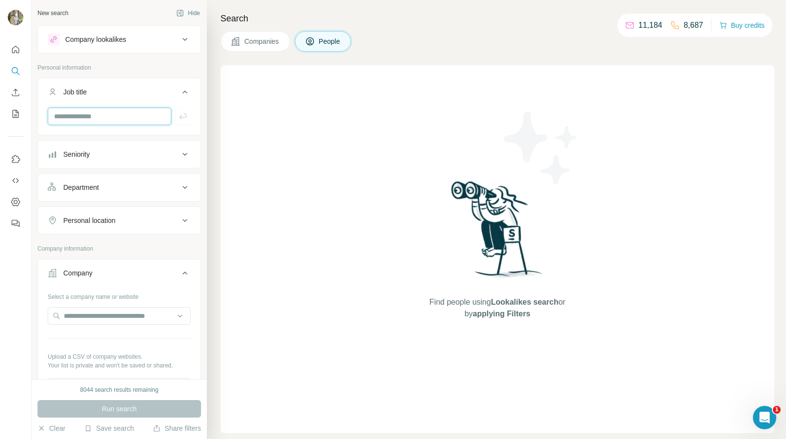
click at [120, 111] on input "text" at bounding box center [110, 117] width 124 height 18
type input "***"
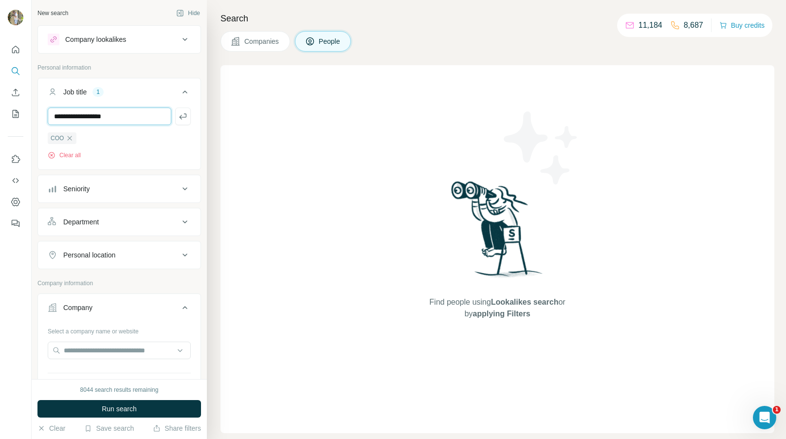
type input "**********"
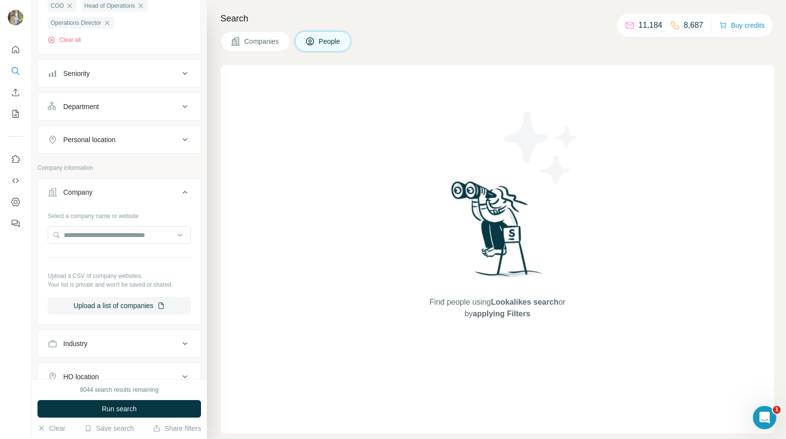
scroll to position [144, 0]
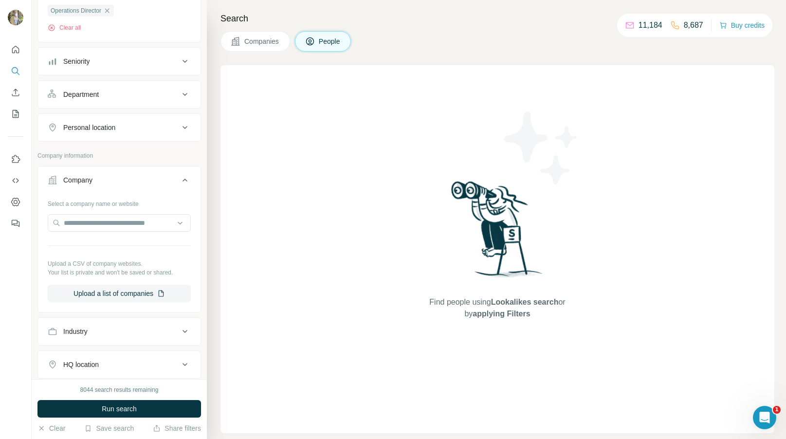
click at [186, 133] on icon at bounding box center [185, 128] width 12 height 12
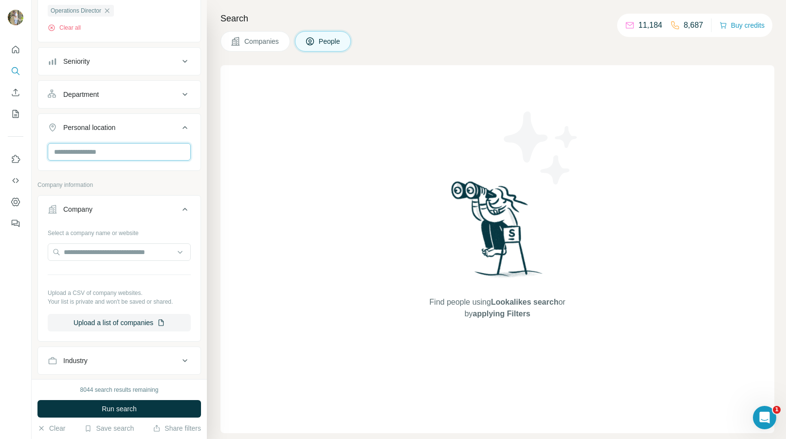
click at [126, 151] on input "text" at bounding box center [119, 152] width 143 height 18
type input "**********"
click at [169, 179] on div "🇬🇧 [GEOGRAPHIC_DATA]" at bounding box center [119, 179] width 126 height 12
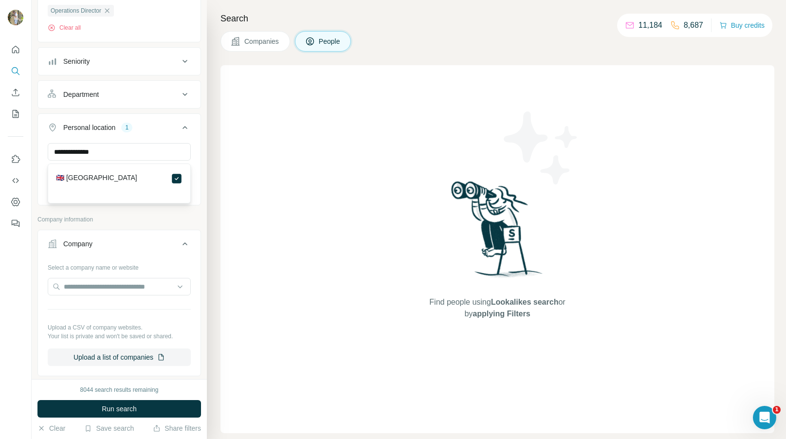
click at [200, 147] on div "**********" at bounding box center [119, 173] width 162 height 60
click at [175, 247] on div "Company" at bounding box center [113, 244] width 131 height 10
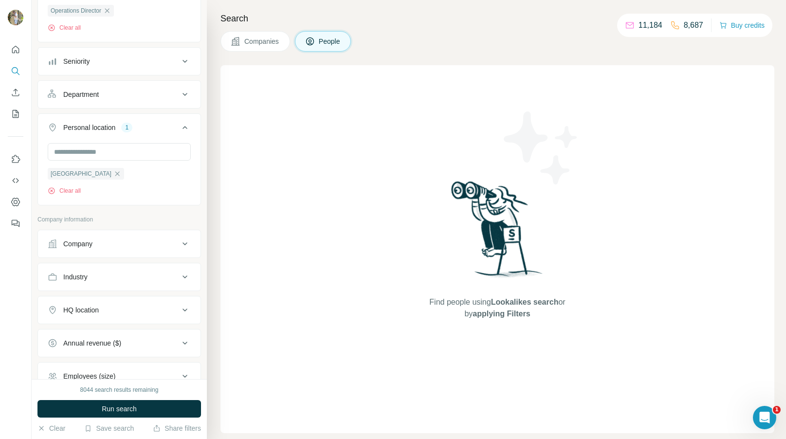
click at [175, 247] on div "Company" at bounding box center [113, 244] width 131 height 10
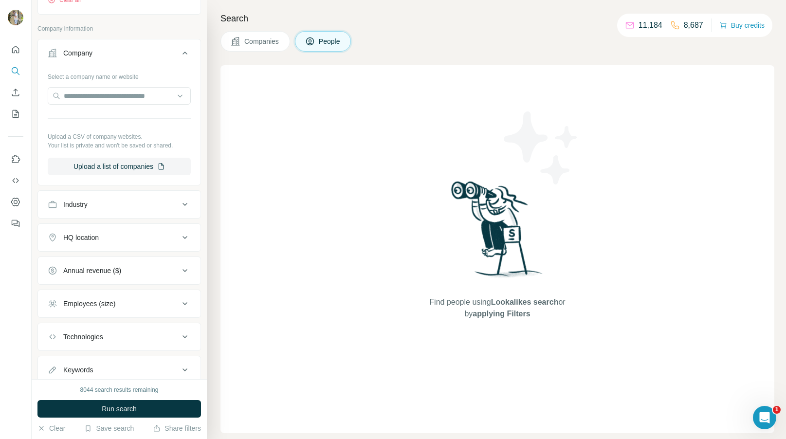
scroll to position [351, 0]
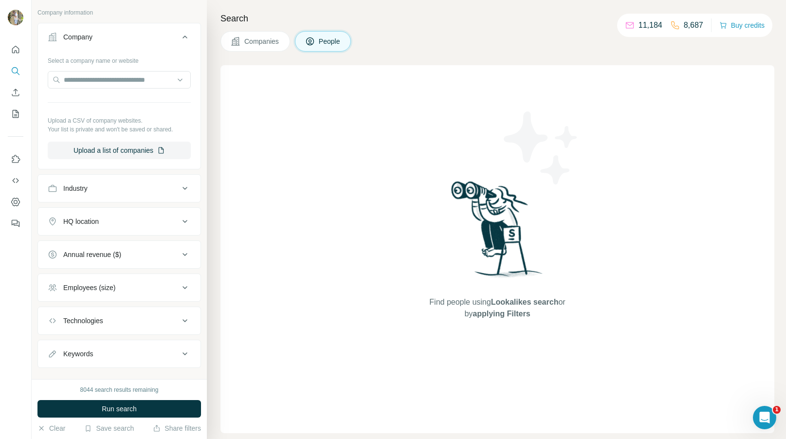
click at [121, 192] on div "Industry" at bounding box center [113, 188] width 131 height 10
click at [111, 212] on input at bounding box center [114, 212] width 120 height 11
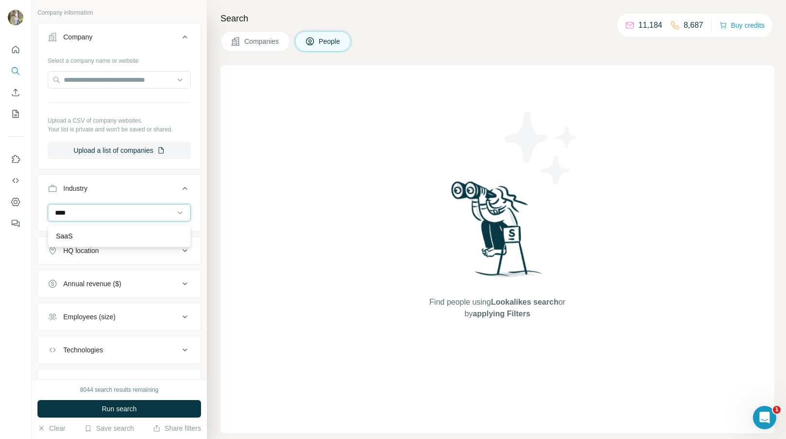
type input "****"
click at [114, 242] on div "SaaS" at bounding box center [119, 236] width 138 height 18
click at [182, 284] on icon at bounding box center [185, 285] width 12 height 12
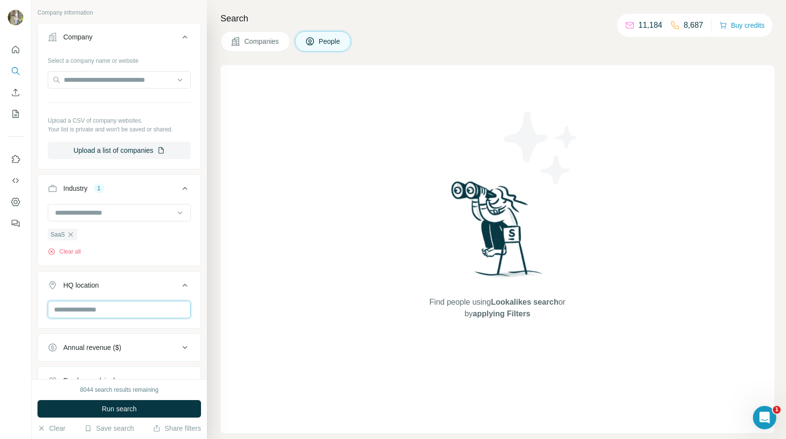
click at [108, 305] on input "text" at bounding box center [119, 310] width 143 height 18
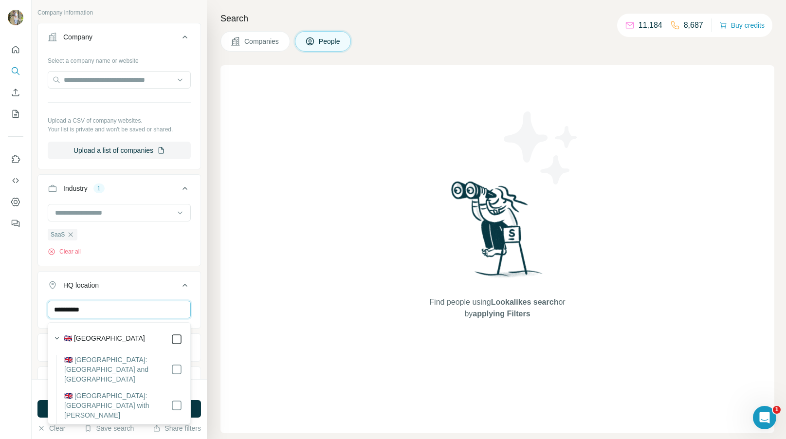
type input "**********"
click at [172, 333] on icon at bounding box center [177, 339] width 12 height 12
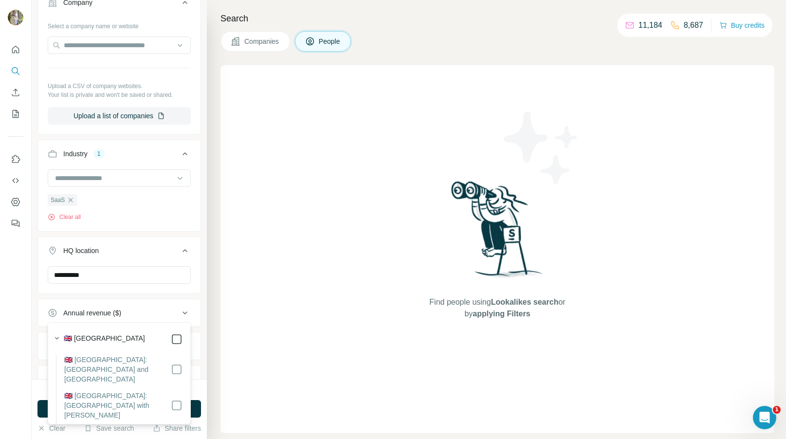
scroll to position [316, 0]
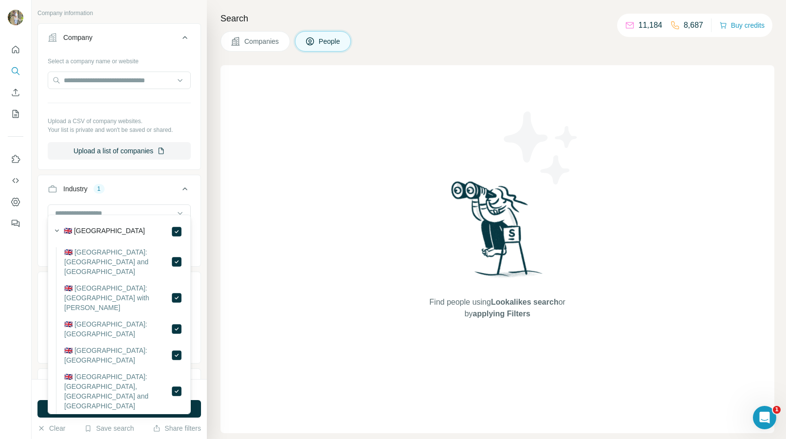
scroll to position [424, 0]
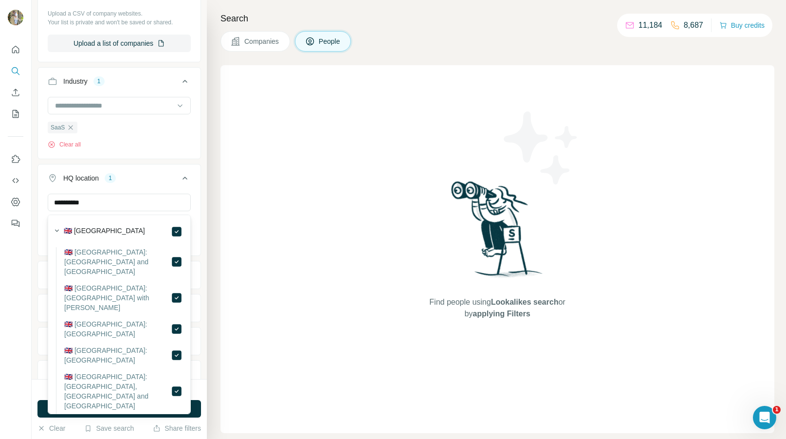
click at [185, 179] on icon at bounding box center [185, 178] width 12 height 12
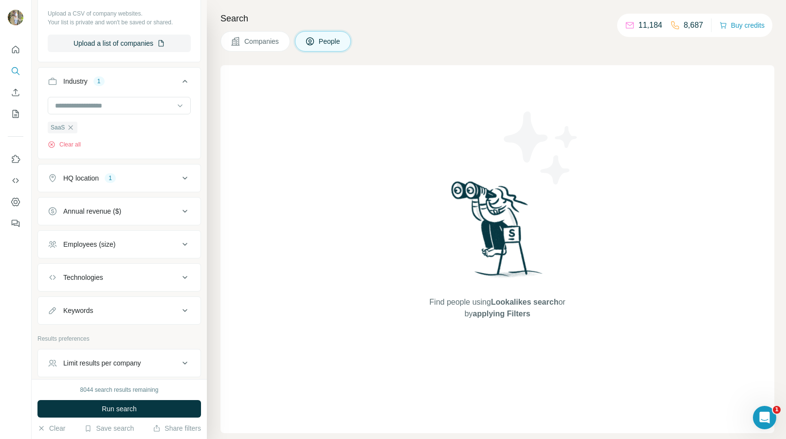
scroll to position [468, 0]
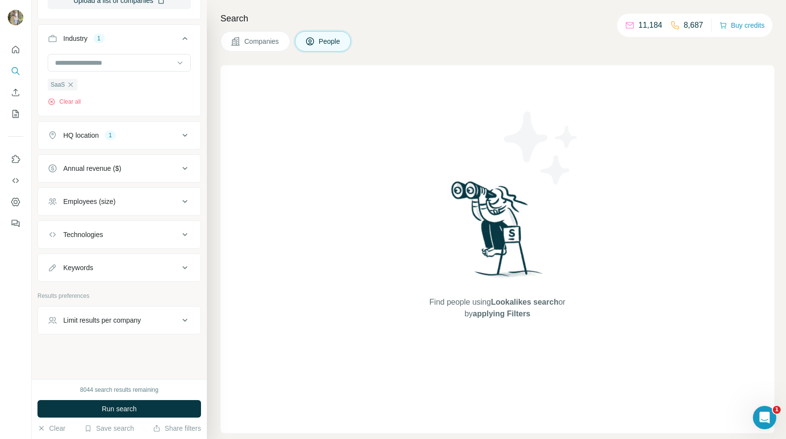
click at [186, 201] on icon at bounding box center [184, 201] width 5 height 3
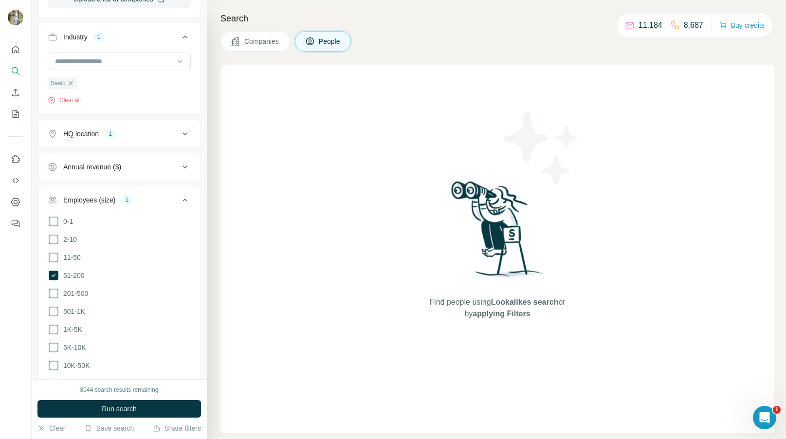
click at [186, 201] on icon at bounding box center [185, 200] width 12 height 12
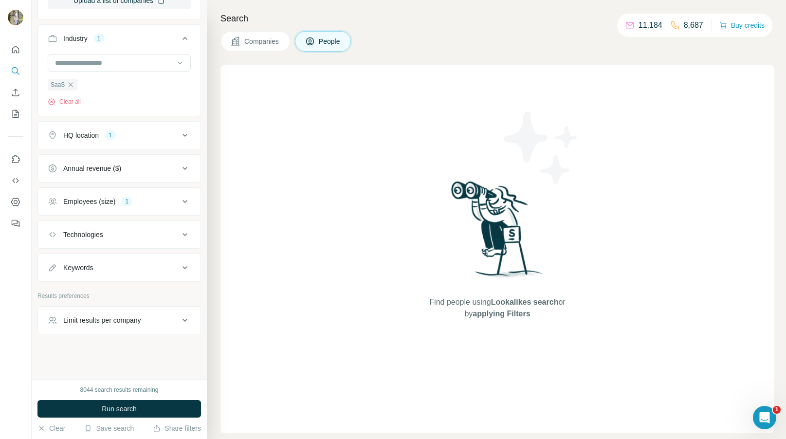
click at [170, 318] on div "Limit results per company" at bounding box center [113, 320] width 131 height 10
click at [170, 318] on div "Limit results per company" at bounding box center [113, 319] width 131 height 10
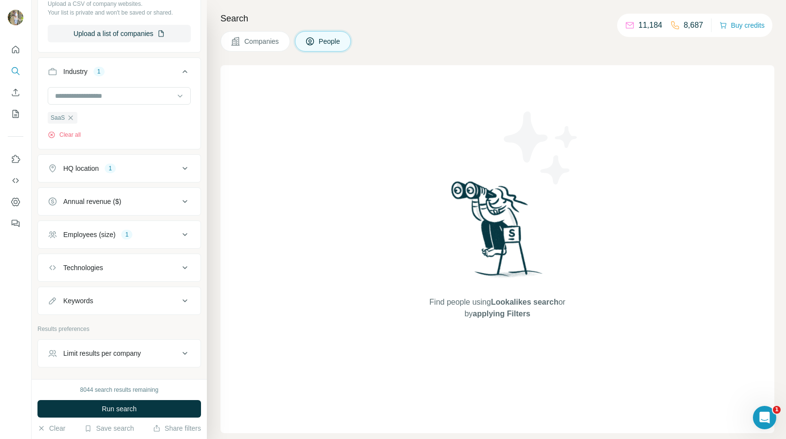
scroll to position [453, 0]
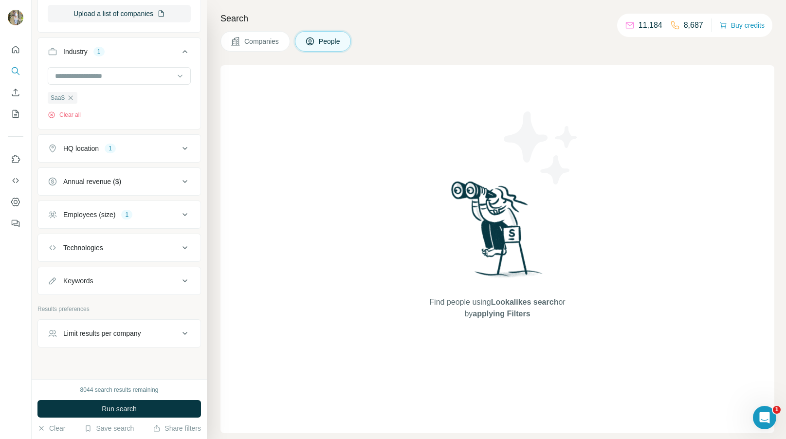
click at [180, 180] on icon at bounding box center [185, 182] width 12 height 12
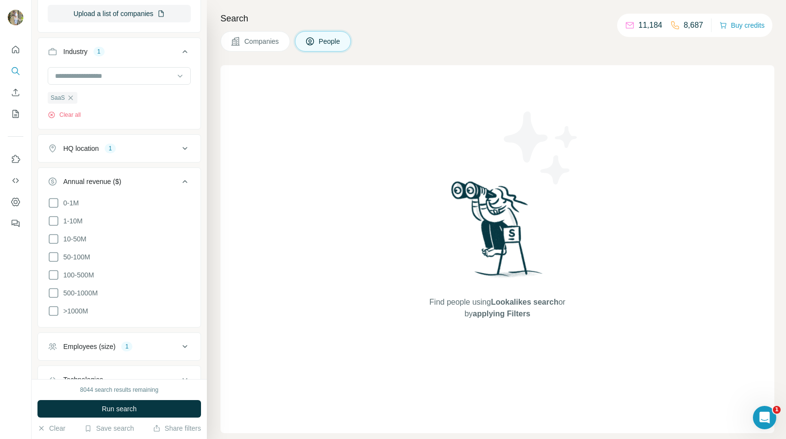
click at [180, 180] on icon at bounding box center [185, 182] width 12 height 12
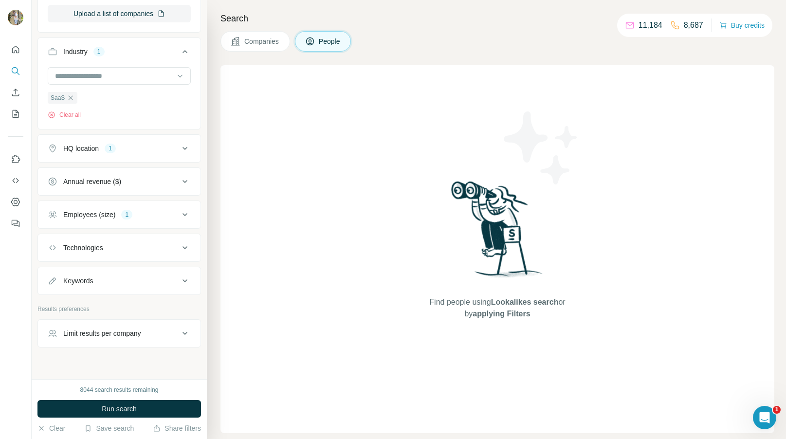
click at [182, 187] on icon at bounding box center [185, 182] width 12 height 12
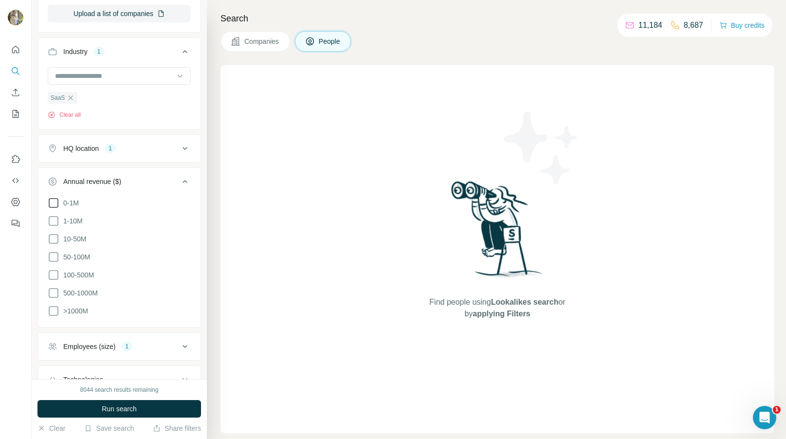
click at [53, 204] on icon at bounding box center [54, 203] width 12 height 12
click at [52, 221] on icon at bounding box center [54, 221] width 12 height 12
click at [53, 222] on icon at bounding box center [54, 220] width 4 height 3
click at [114, 410] on span "Run search" at bounding box center [119, 409] width 35 height 10
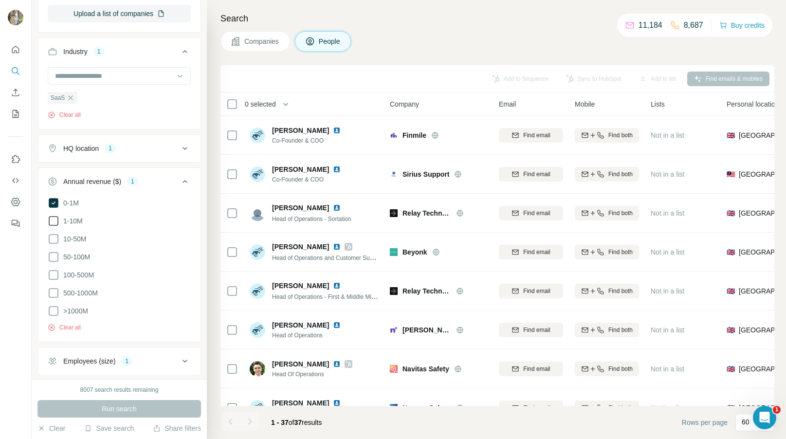
click at [50, 221] on icon at bounding box center [54, 221] width 12 height 12
click at [126, 413] on button "Run search" at bounding box center [118, 409] width 163 height 18
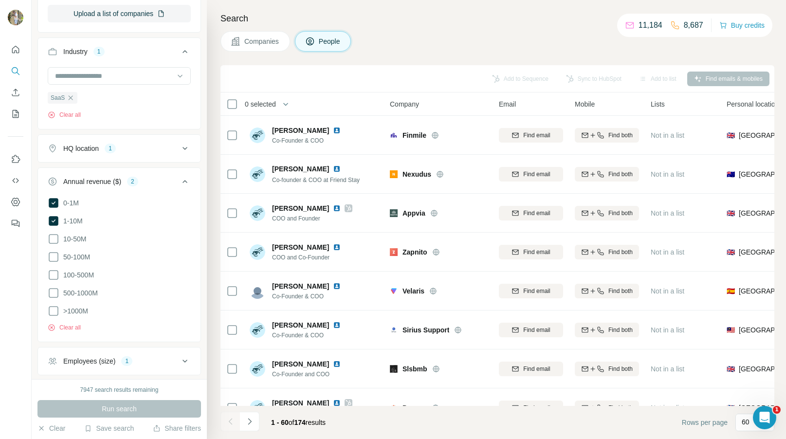
click at [140, 155] on button "HQ location 1" at bounding box center [119, 148] width 162 height 23
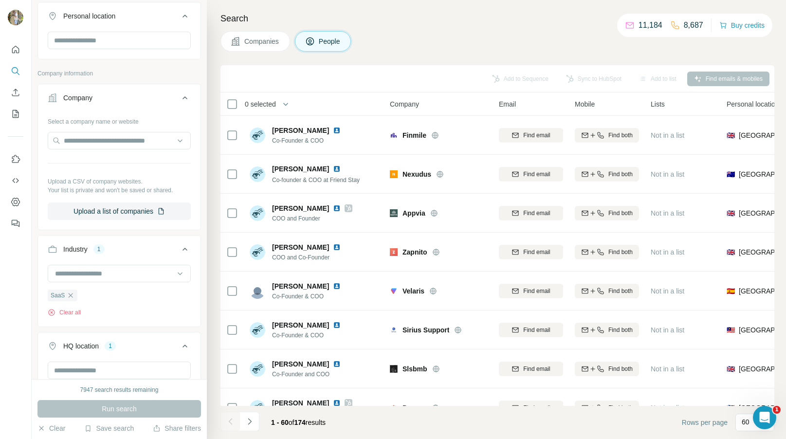
scroll to position [157, 0]
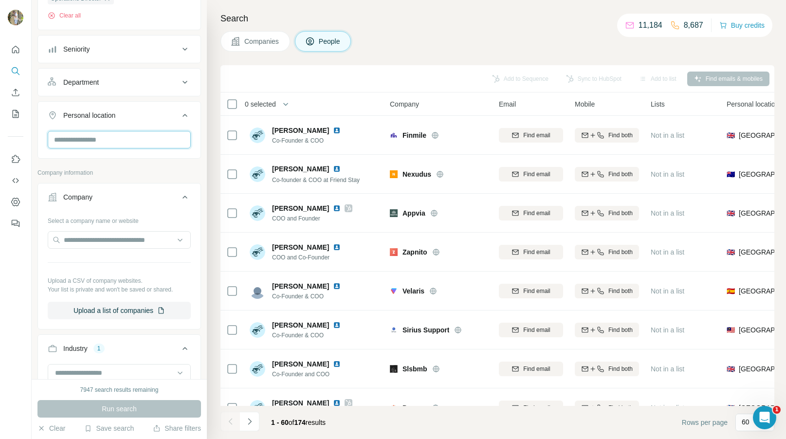
click at [133, 146] on input "text" at bounding box center [119, 140] width 143 height 18
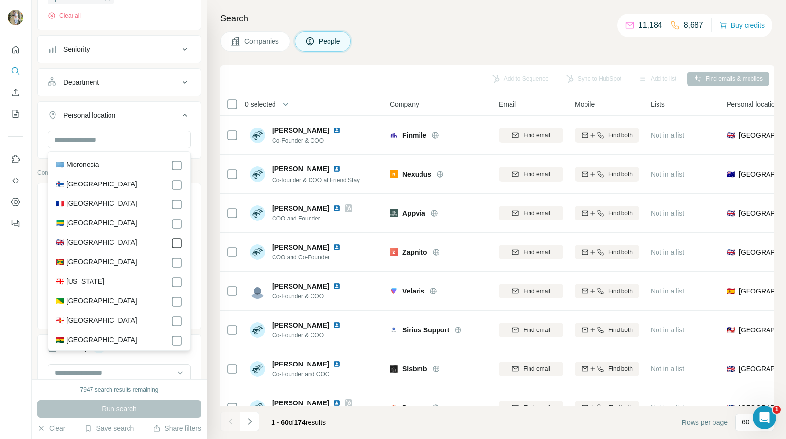
click at [181, 248] on icon at bounding box center [177, 243] width 12 height 12
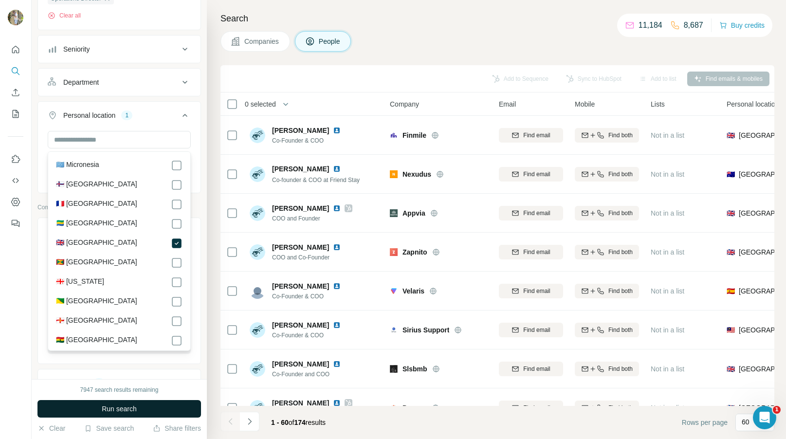
click at [148, 412] on button "Run search" at bounding box center [118, 409] width 163 height 18
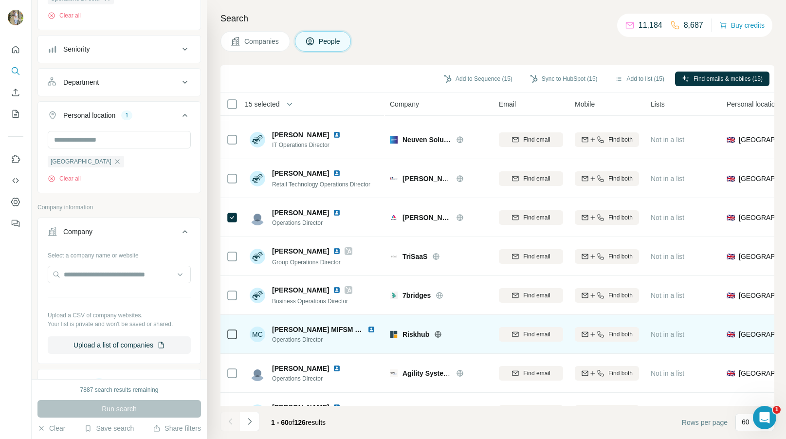
scroll to position [1314, 0]
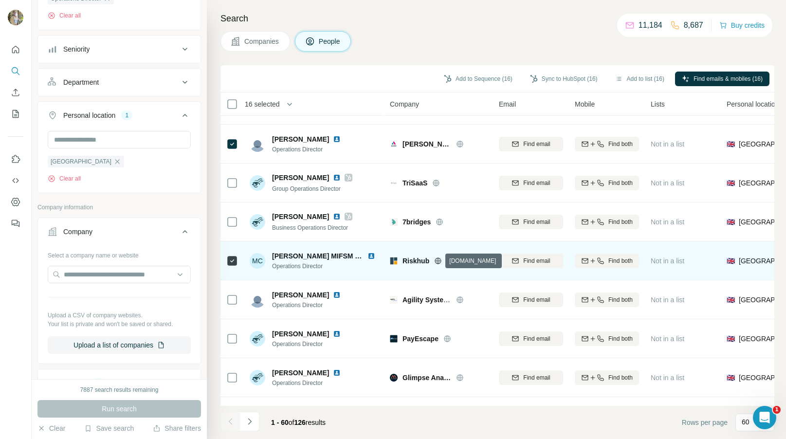
click at [437, 262] on icon at bounding box center [438, 261] width 8 height 8
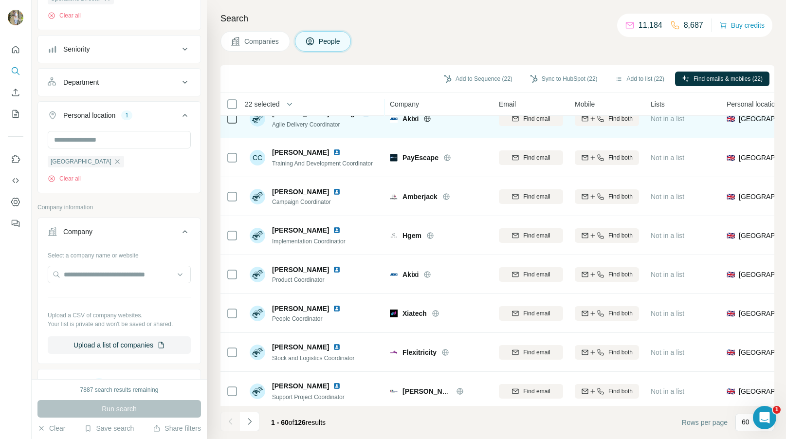
scroll to position [2045, 0]
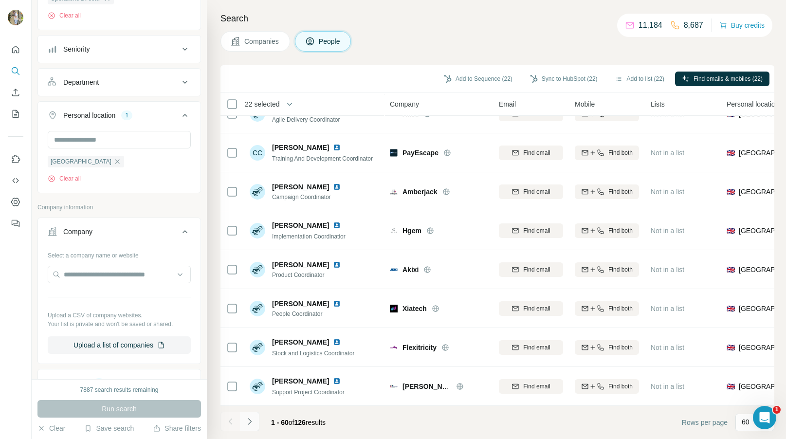
click at [248, 422] on icon "Navigate to next page" at bounding box center [250, 421] width 10 height 10
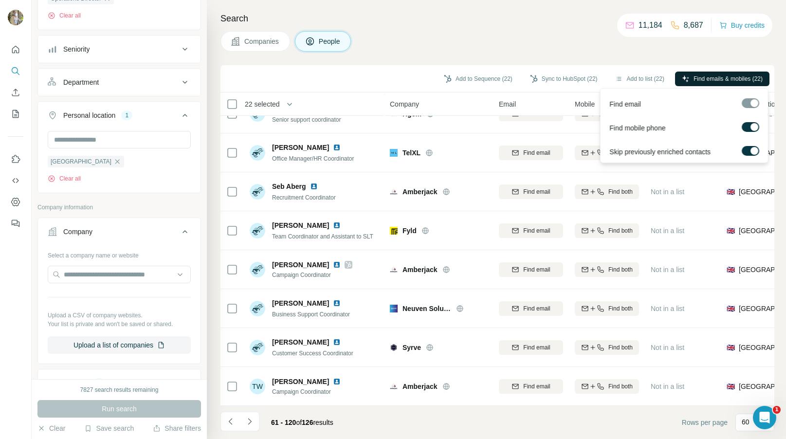
click at [704, 80] on span "Find emails & mobiles (22)" at bounding box center [727, 78] width 69 height 9
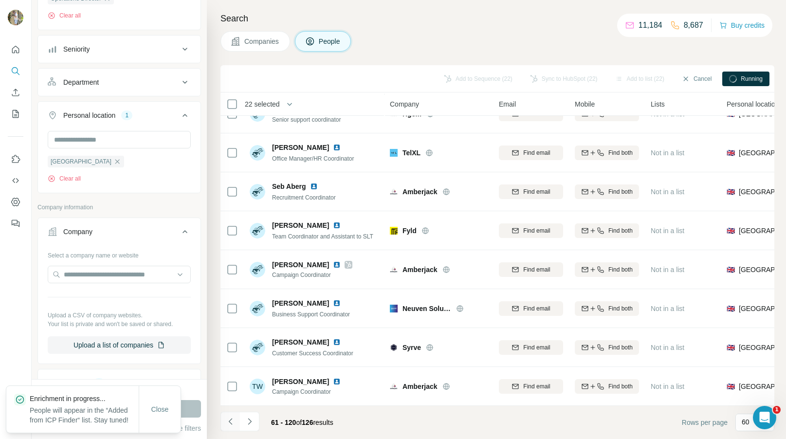
click at [236, 423] on button "Navigate to previous page" at bounding box center [229, 421] width 19 height 19
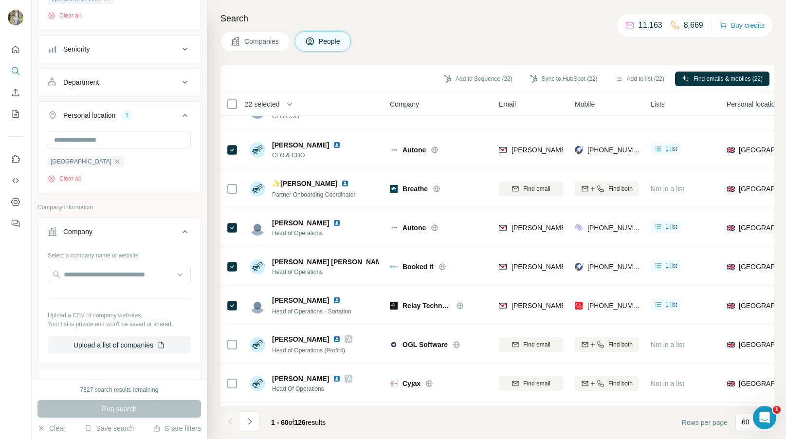
scroll to position [0, 0]
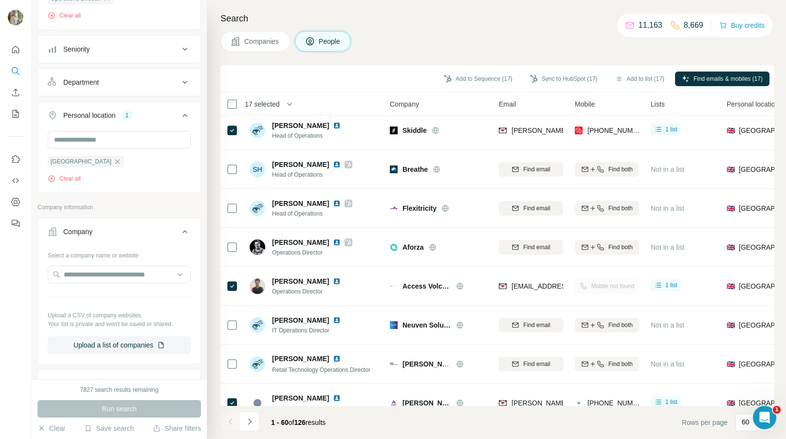
scroll to position [1120, 0]
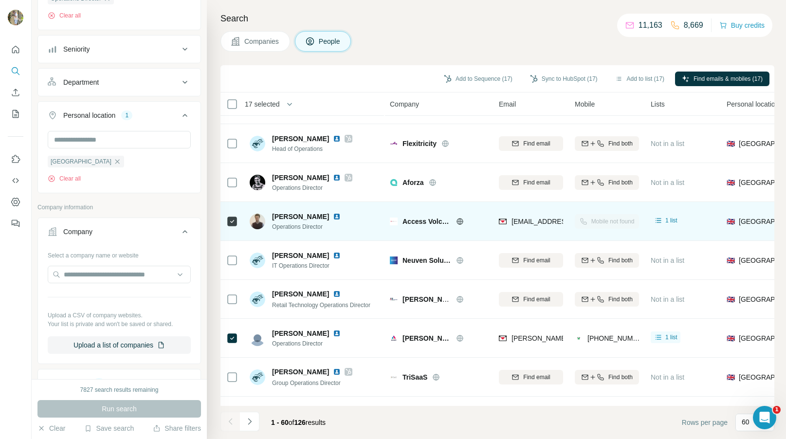
click at [237, 219] on icon at bounding box center [232, 222] width 12 height 12
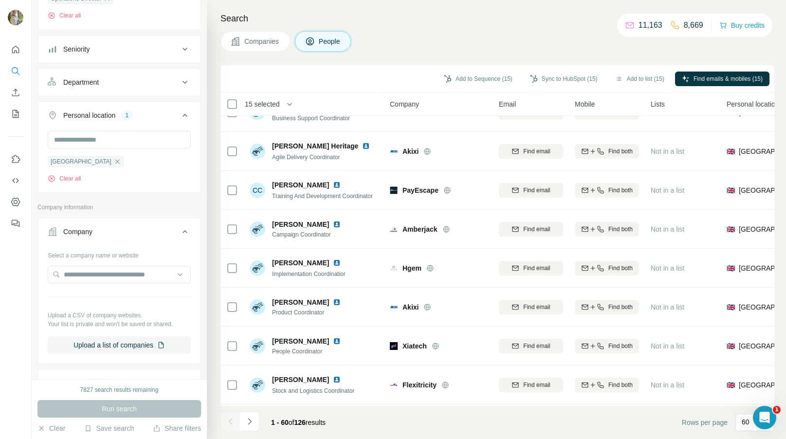
scroll to position [2045, 0]
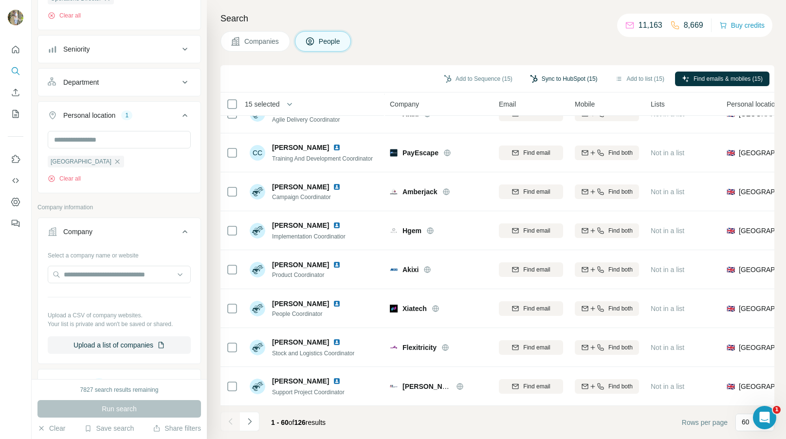
click at [564, 73] on button "Sync to HubSpot (15)" at bounding box center [563, 79] width 81 height 15
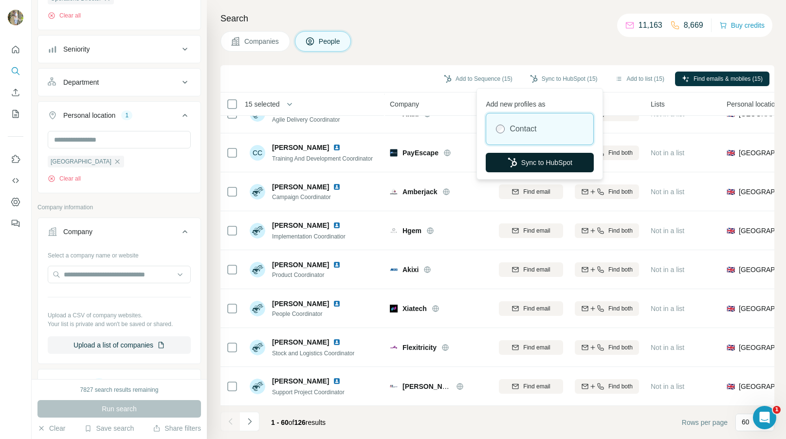
click at [532, 162] on button "Sync to HubSpot" at bounding box center [539, 162] width 108 height 19
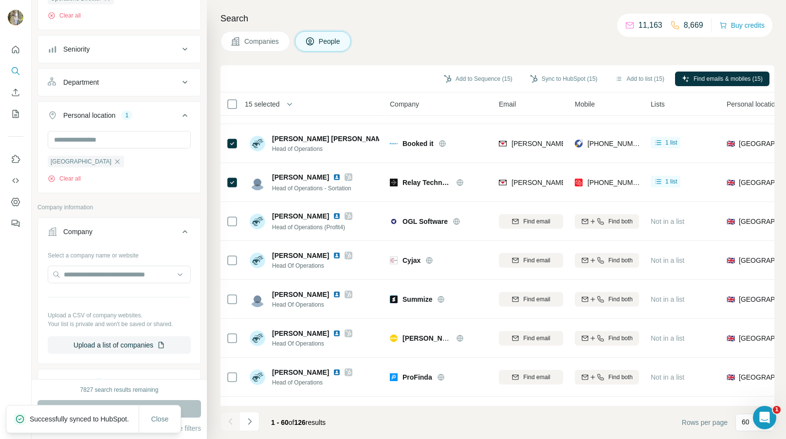
scroll to position [0, 0]
